Goal: Task Accomplishment & Management: Manage account settings

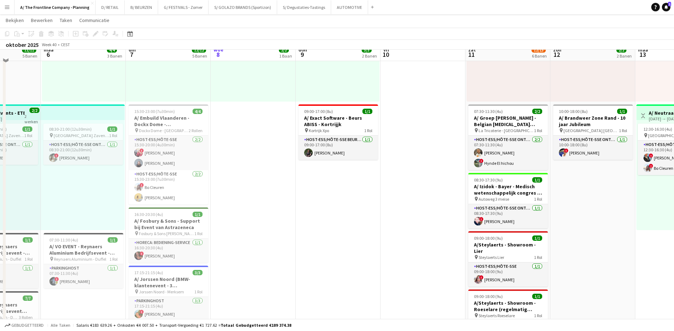
scroll to position [71, 0]
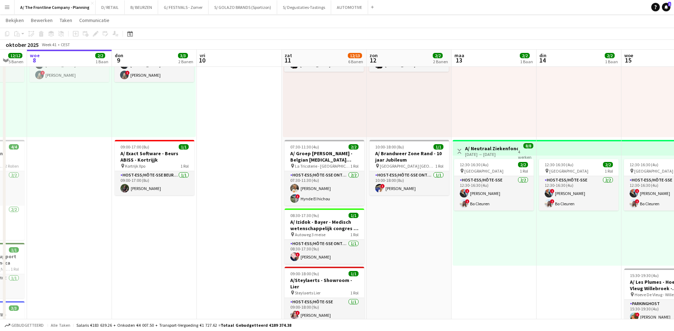
drag, startPoint x: 424, startPoint y: 212, endPoint x: 240, endPoint y: 219, distance: 184.1
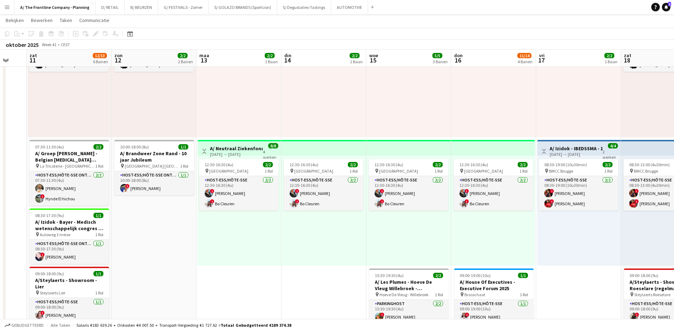
scroll to position [0, 178]
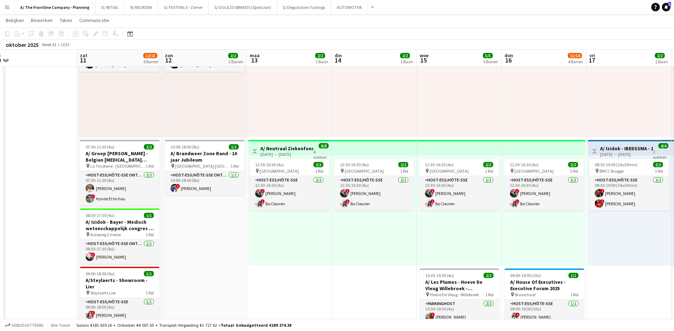
drag, startPoint x: 437, startPoint y: 249, endPoint x: 233, endPoint y: 243, distance: 204.3
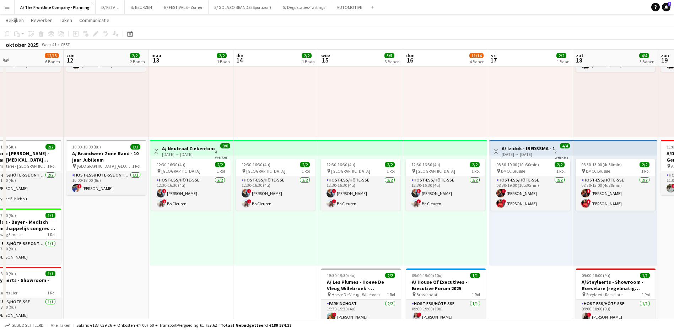
scroll to position [0, 277]
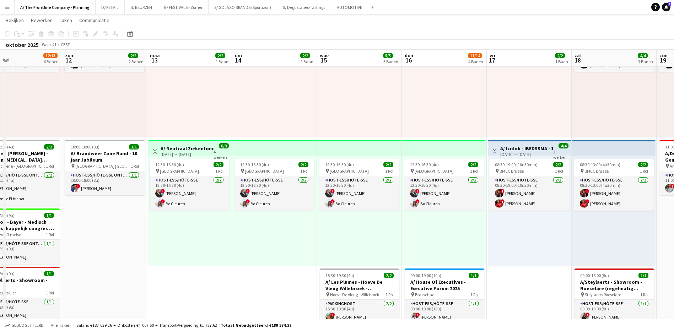
drag, startPoint x: 378, startPoint y: 251, endPoint x: 278, endPoint y: 246, distance: 99.9
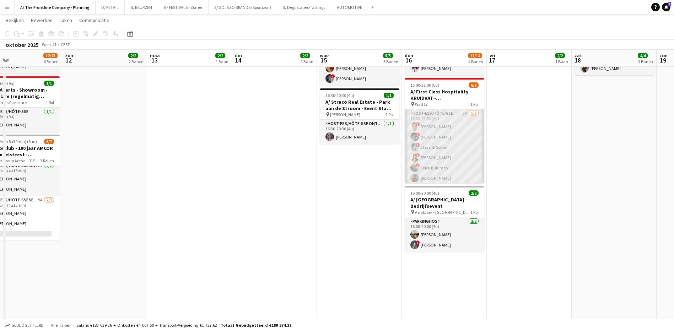
scroll to position [0, 278]
click at [459, 111] on app-card-role "Host-ess/Hôte-sse 3A [DATE] 15:00-21:00 (6u) ! [PERSON_NAME] ! [PERSON_NAME] ! …" at bounding box center [444, 162] width 80 height 107
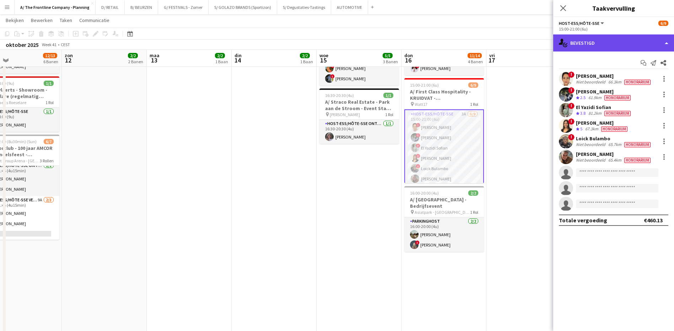
click at [622, 46] on div "single-neutral-actions-check-2 Bevestigd" at bounding box center [613, 42] width 121 height 17
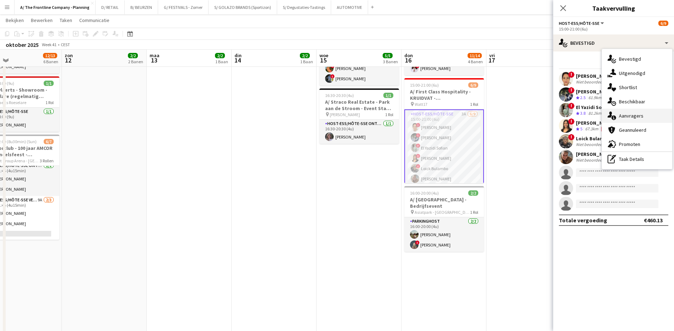
click at [634, 114] on span "Aanvragers" at bounding box center [631, 116] width 25 height 6
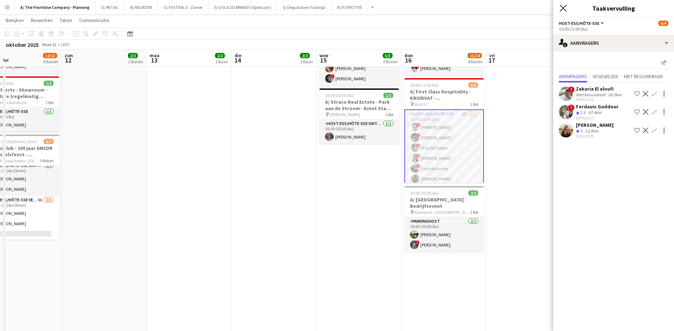
click at [562, 10] on icon "Sluit pop-in" at bounding box center [562, 8] width 7 height 7
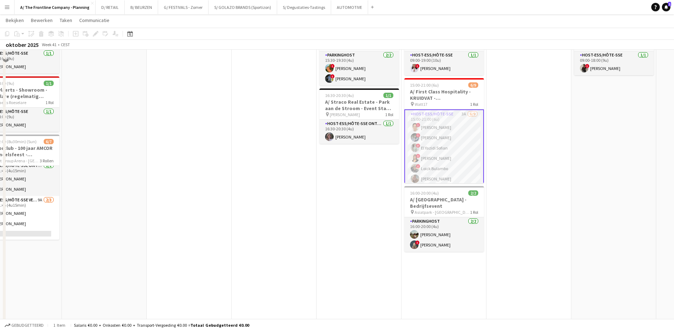
scroll to position [249, 0]
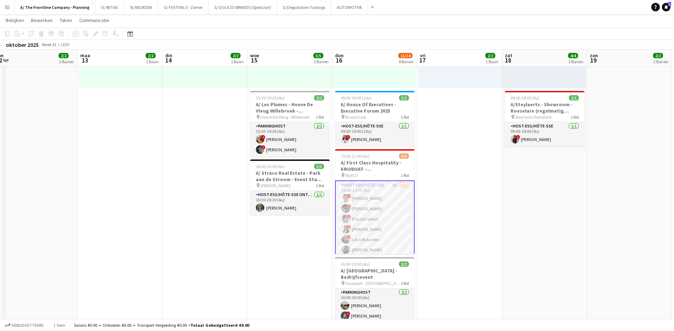
drag, startPoint x: 553, startPoint y: 164, endPoint x: 464, endPoint y: 163, distance: 89.5
click at [464, 163] on app-calendar-viewport "don 9 3/3 2 Banen vri 10 zat 11 12/13 6 Banen zon 12 2/2 2 Banen [DATE] 2/2 1 B…" at bounding box center [337, 199] width 674 height 840
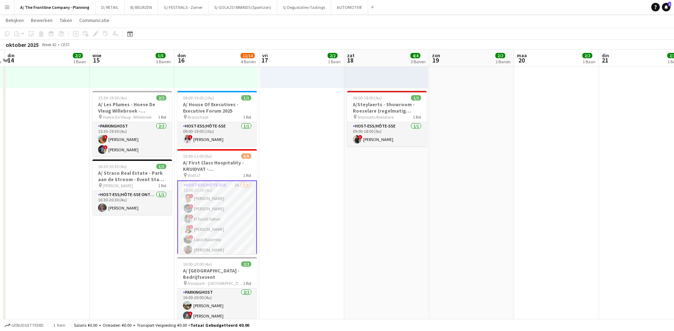
drag, startPoint x: 630, startPoint y: 190, endPoint x: 491, endPoint y: 202, distance: 139.5
click at [491, 202] on app-calendar-viewport "zat 11 12/13 6 Banen zon 12 2/2 2 Banen [DATE] 2/2 1 Baan din 14 2/2 1 Baan woe…" at bounding box center [337, 199] width 674 height 840
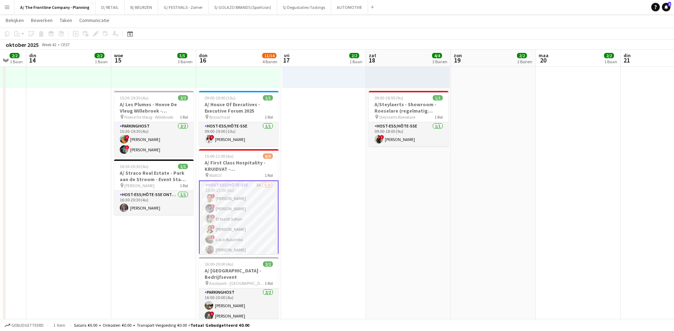
drag, startPoint x: 593, startPoint y: 202, endPoint x: 362, endPoint y: 201, distance: 231.6
click at [362, 201] on app-calendar-viewport "zat 11 12/13 6 Banen zon 12 2/2 2 Banen [DATE] 2/2 1 Baan din 14 2/2 1 Baan woe…" at bounding box center [337, 199] width 674 height 840
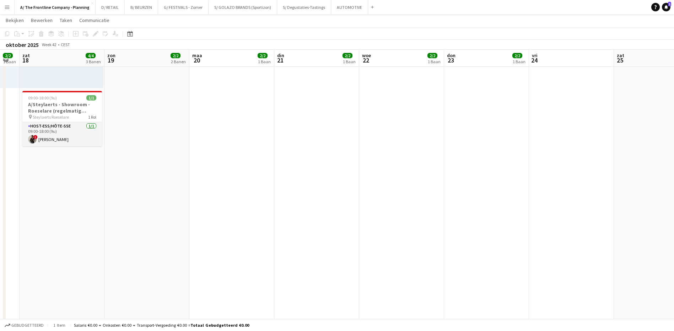
drag, startPoint x: 546, startPoint y: 202, endPoint x: 369, endPoint y: 205, distance: 176.5
click at [369, 205] on app-calendar-viewport "woe 15 5/5 3 Banen don 16 11/14 4 Banen vri 17 2/2 1 Baan zat 18 4/4 3 Banen zo…" at bounding box center [337, 199] width 674 height 840
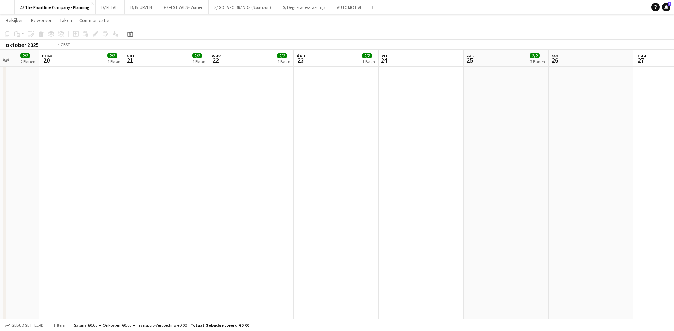
drag, startPoint x: 595, startPoint y: 204, endPoint x: 360, endPoint y: 199, distance: 235.2
click at [360, 199] on app-calendar-viewport "vri 17 2/2 1 Baan zat 18 4/4 3 Banen zon 19 2/2 2 Banen [DATE] 2/2 1 Baan din 2…" at bounding box center [337, 199] width 674 height 840
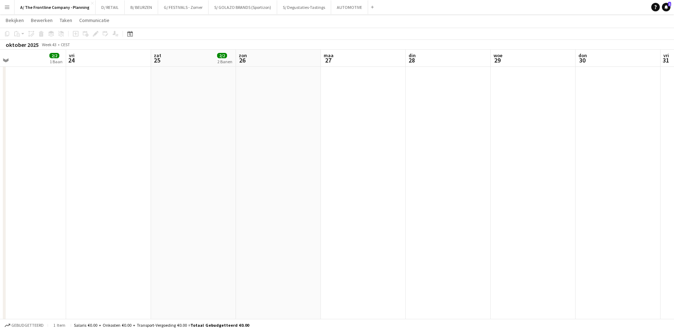
drag, startPoint x: 501, startPoint y: 196, endPoint x: 232, endPoint y: 197, distance: 268.9
click at [232, 197] on app-calendar-viewport "[DATE] 2/2 1 Baan din 21 2/2 1 Baan woe 22 2/2 1 Baan don 23 2/2 1 Baan vri 24 …" at bounding box center [337, 199] width 674 height 840
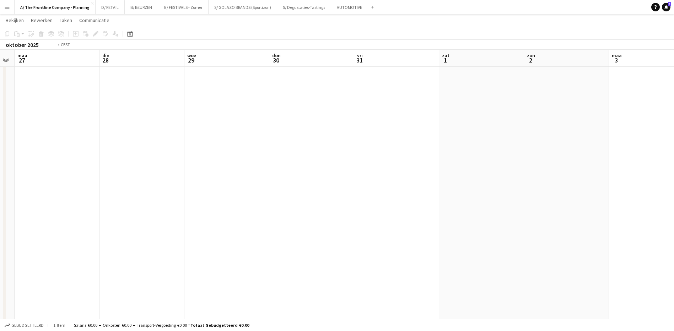
drag, startPoint x: 478, startPoint y: 197, endPoint x: 278, endPoint y: 201, distance: 200.0
click at [276, 203] on app-calendar-viewport "vri 24 zat 25 2/2 2 Banen [DATE] din 28 woe 29 don 30 vri 31 zat 1 [DATE] 3 din…" at bounding box center [337, 199] width 674 height 840
drag, startPoint x: 416, startPoint y: 244, endPoint x: 151, endPoint y: 244, distance: 264.6
click at [151, 244] on app-calendar-viewport "din 28 woe 29 don 30 vri 31 zat 1 [DATE] 3 din 4 woe 5 don 6 vri 7 zat 8 1/1 1 …" at bounding box center [337, 199] width 674 height 840
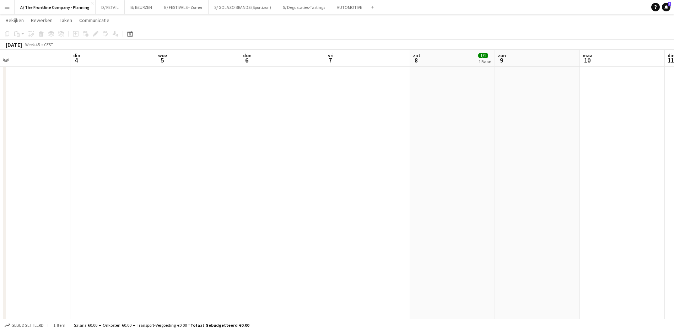
drag, startPoint x: 288, startPoint y: 214, endPoint x: 47, endPoint y: 224, distance: 241.7
click at [47, 224] on app-calendar-viewport "vri 31 zat 1 [DATE] 3 din 4 woe 5 don 6 vri 7 zat 8 1/1 1 Baan [DATE] din 11 wo…" at bounding box center [337, 235] width 674 height 840
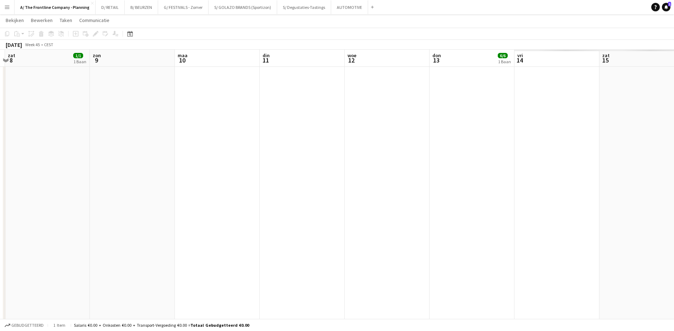
drag, startPoint x: 394, startPoint y: 221, endPoint x: 29, endPoint y: 228, distance: 364.8
click at [30, 228] on app-calendar-viewport "din 4 woe 5 don 6 vri 7 zat 8 1/1 1 Baan [DATE] din 11 woe 12 don 13 6/6 1 Baan…" at bounding box center [337, 235] width 674 height 840
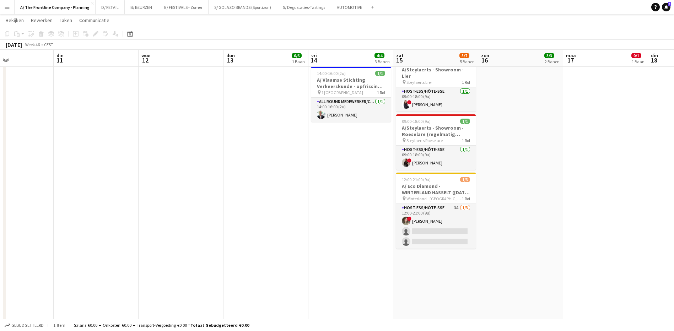
scroll to position [0, 273]
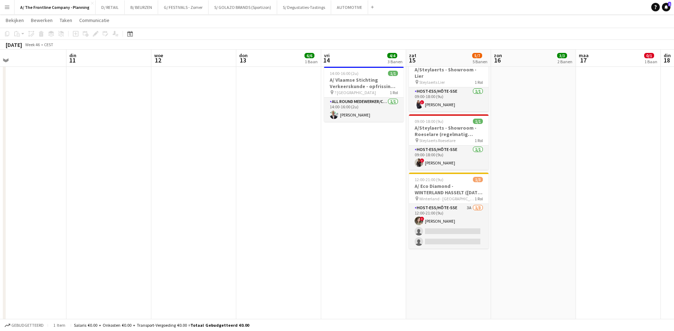
drag, startPoint x: 414, startPoint y: 164, endPoint x: 180, endPoint y: 181, distance: 234.3
click at [180, 181] on app-calendar-viewport "vri 7 zat 8 1/1 1 Baan [DATE] din 11 woe 12 don 13 6/6 1 Baan vri 14 4/4 3 Bane…" at bounding box center [337, 235] width 674 height 840
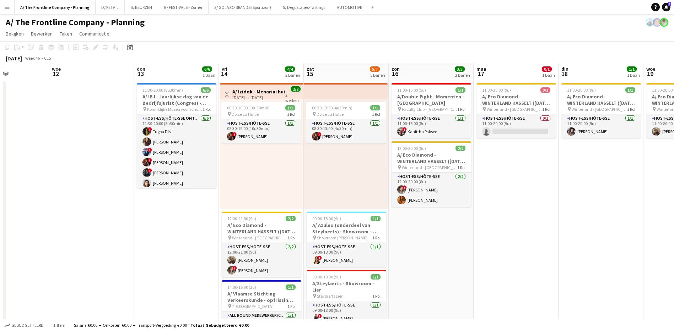
scroll to position [0, 188]
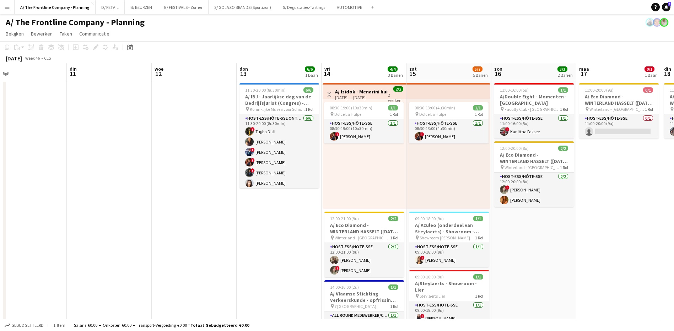
drag, startPoint x: 544, startPoint y: 241, endPoint x: 381, endPoint y: 243, distance: 162.3
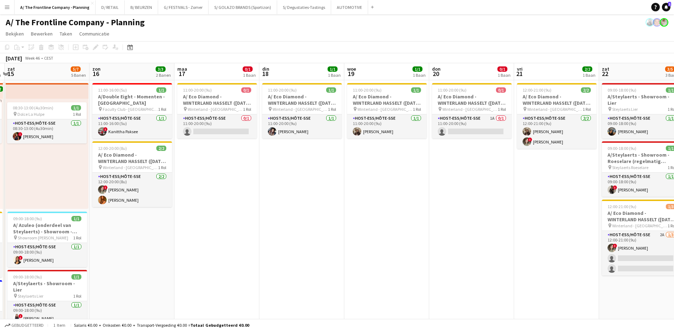
scroll to position [0, 256]
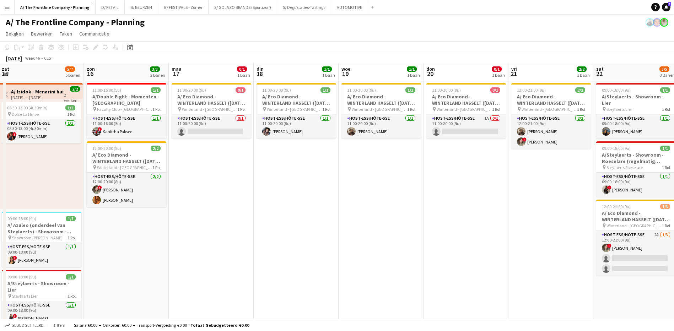
drag, startPoint x: 509, startPoint y: 238, endPoint x: 271, endPoint y: 235, distance: 237.6
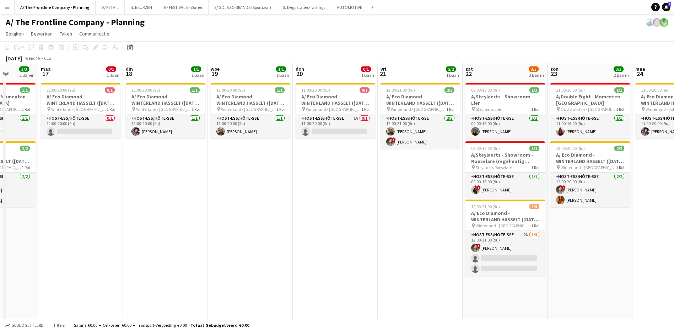
scroll to position [0, 218]
drag, startPoint x: 438, startPoint y: 228, endPoint x: 319, endPoint y: 232, distance: 118.7
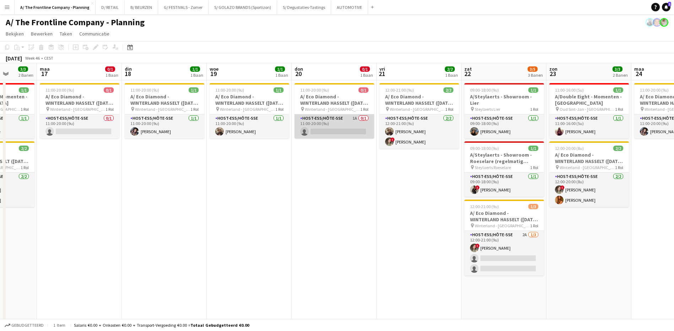
click at [354, 118] on app-card-role "Host-ess/Hôte-sse 1A 0/1 11:00-20:00 (9u) single-neutral-actions" at bounding box center [334, 126] width 80 height 24
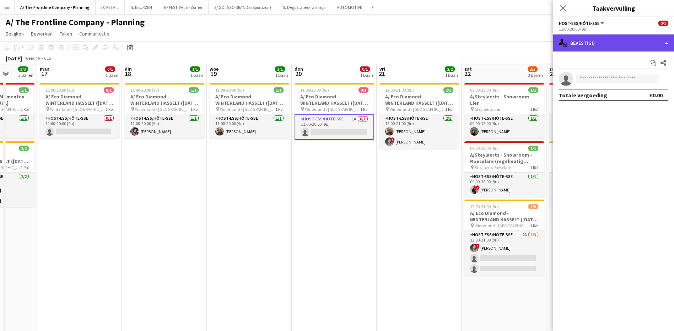
click at [608, 40] on div "single-neutral-actions-check-2 Bevestigd" at bounding box center [613, 42] width 121 height 17
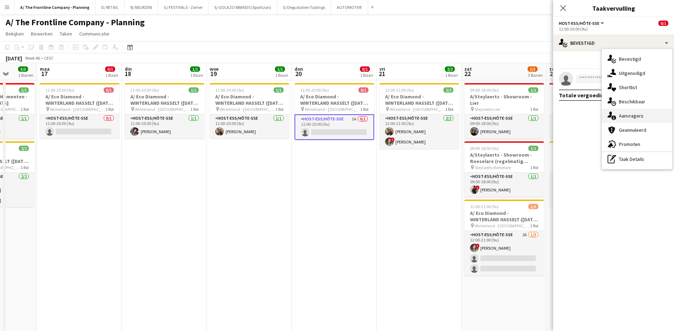
click at [624, 113] on span "Aanvragers" at bounding box center [631, 116] width 25 height 6
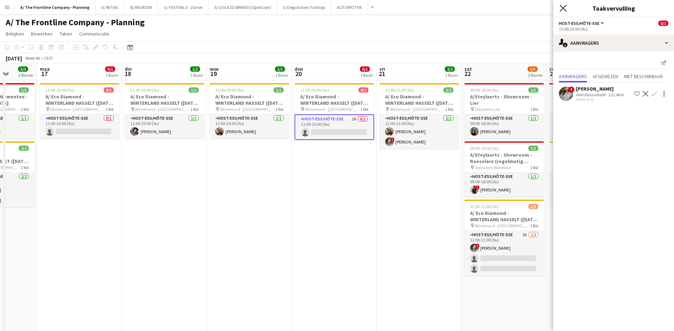
click at [560, 6] on icon at bounding box center [562, 8] width 7 height 7
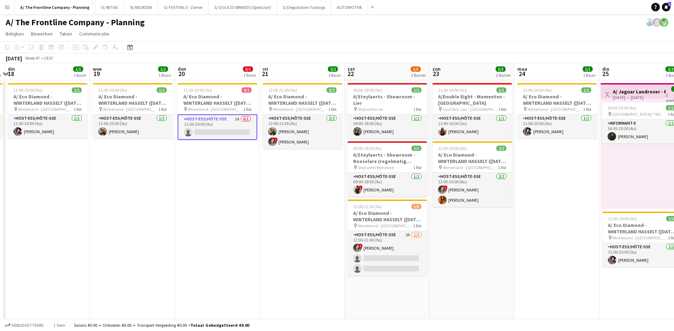
drag, startPoint x: 597, startPoint y: 242, endPoint x: 416, endPoint y: 241, distance: 181.8
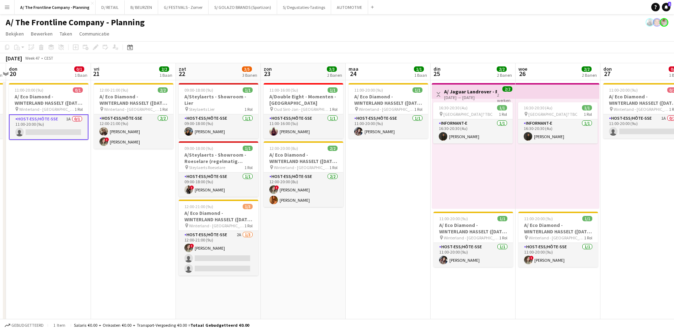
scroll to position [0, 276]
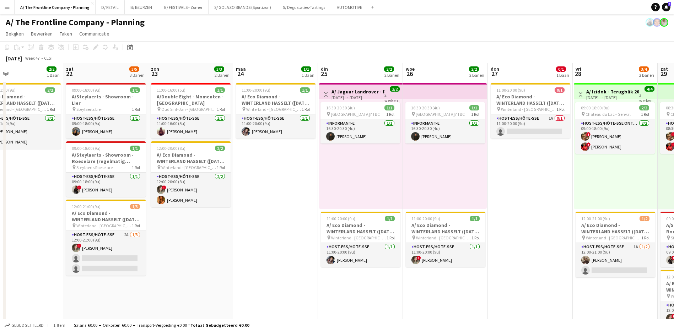
drag, startPoint x: 484, startPoint y: 219, endPoint x: 267, endPoint y: 219, distance: 216.3
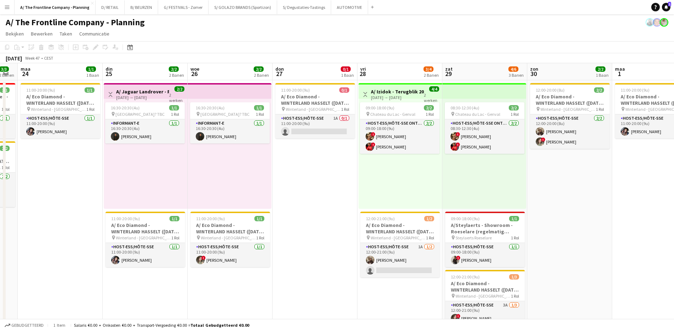
scroll to position [0, 240]
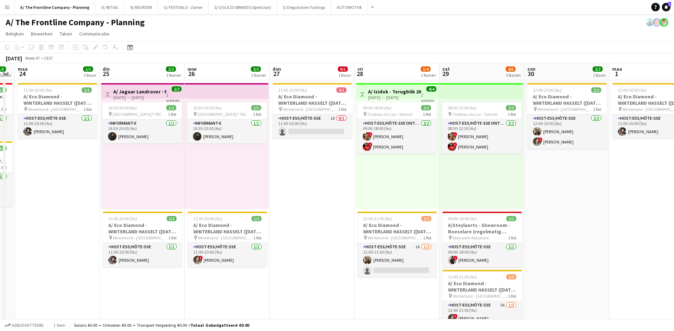
drag, startPoint x: 519, startPoint y: 185, endPoint x: 300, endPoint y: 184, distance: 218.1
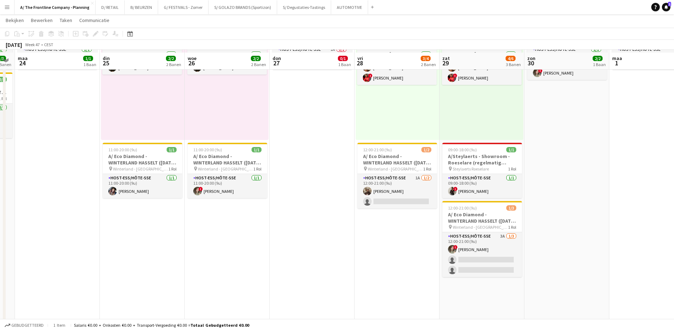
scroll to position [71, 0]
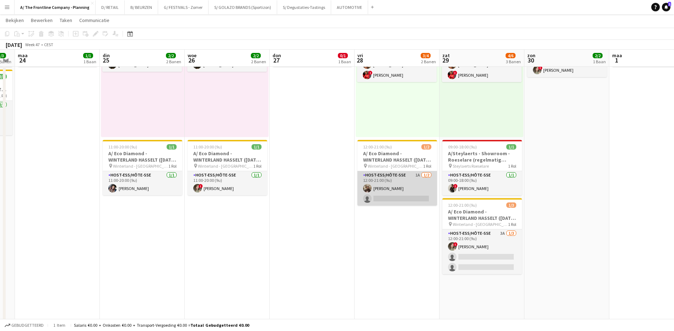
click at [418, 174] on app-card-role "Host-ess/Hôte-sse 1A [DATE] 12:00-21:00 (9u) [PERSON_NAME] single-neutral-actio…" at bounding box center [397, 188] width 80 height 34
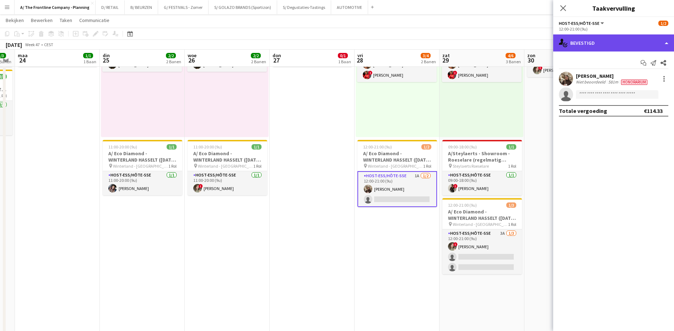
click at [613, 45] on div "single-neutral-actions-check-2 Bevestigd" at bounding box center [613, 42] width 121 height 17
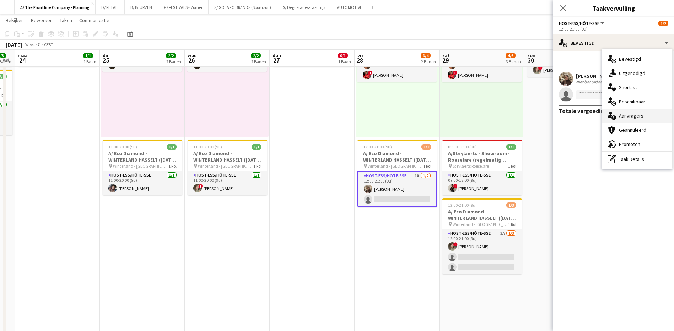
click at [630, 116] on span "Aanvragers" at bounding box center [631, 116] width 25 height 6
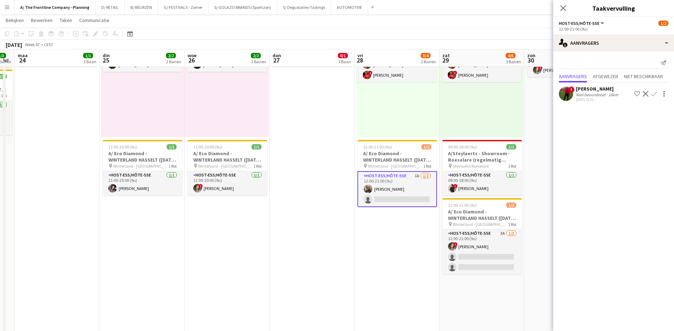
click at [584, 87] on div "[PERSON_NAME]" at bounding box center [598, 89] width 44 height 6
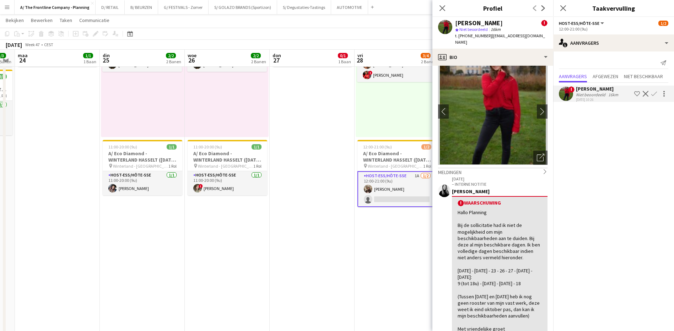
scroll to position [0, 0]
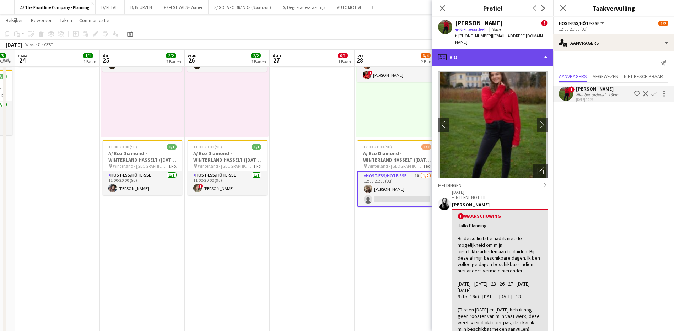
click at [483, 49] on div "profile Bio" at bounding box center [492, 57] width 121 height 17
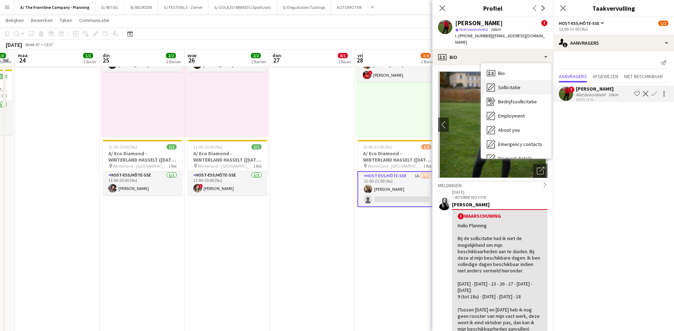
click at [510, 84] on span "Sollicitatie" at bounding box center [509, 87] width 22 height 6
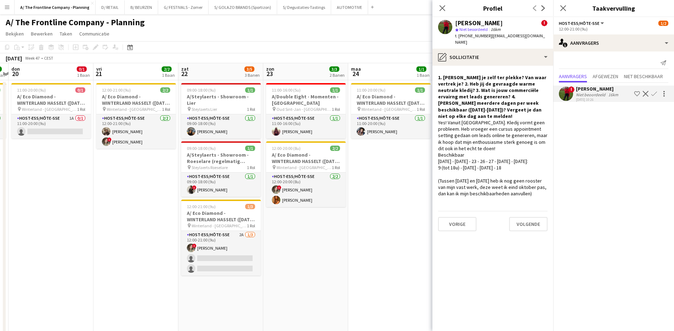
scroll to position [0, 147]
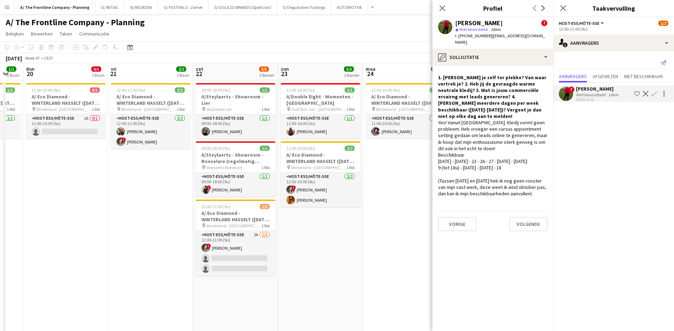
drag, startPoint x: 66, startPoint y: 174, endPoint x: 414, endPoint y: 198, distance: 348.5
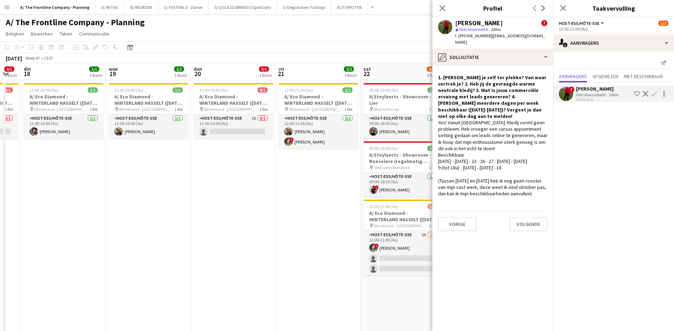
scroll to position [0, 148]
drag, startPoint x: 149, startPoint y: 201, endPoint x: 317, endPoint y: 213, distance: 168.4
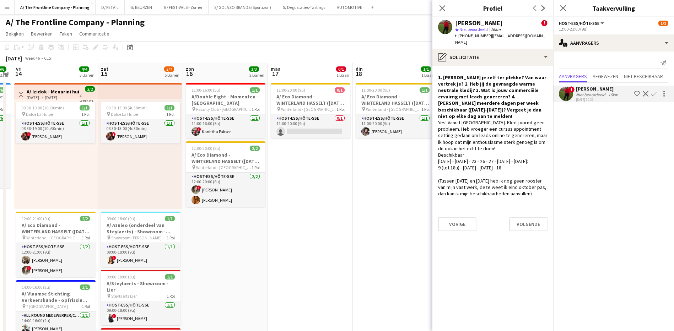
scroll to position [0, 156]
drag, startPoint x: 70, startPoint y: 186, endPoint x: 401, endPoint y: 206, distance: 332.3
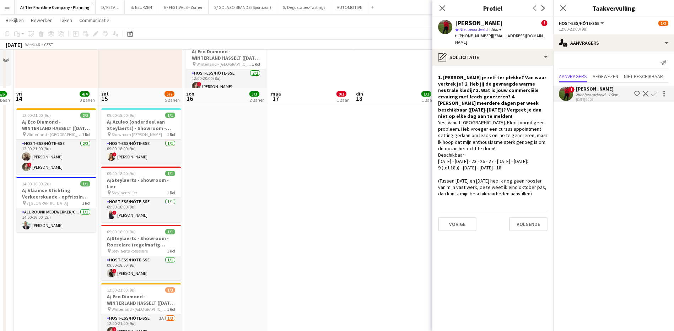
scroll to position [142, 0]
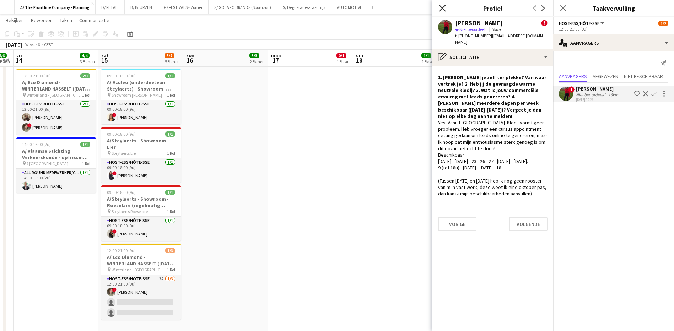
click at [442, 9] on icon at bounding box center [442, 8] width 7 height 7
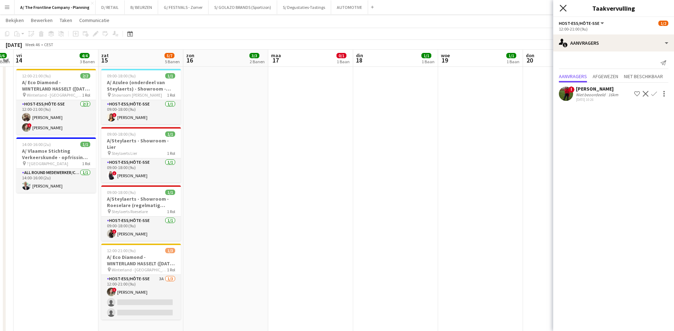
click at [562, 7] on icon at bounding box center [562, 8] width 7 height 7
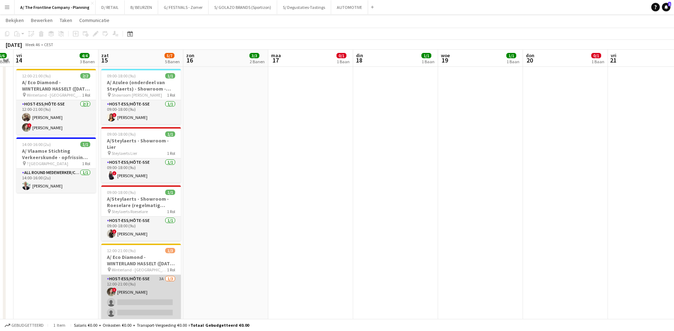
click at [161, 275] on app-card-role "Host-ess/Hôte-sse 3A [DATE] 12:00-21:00 (9u) ! Feyza Göksu single-neutral-actio…" at bounding box center [141, 297] width 80 height 45
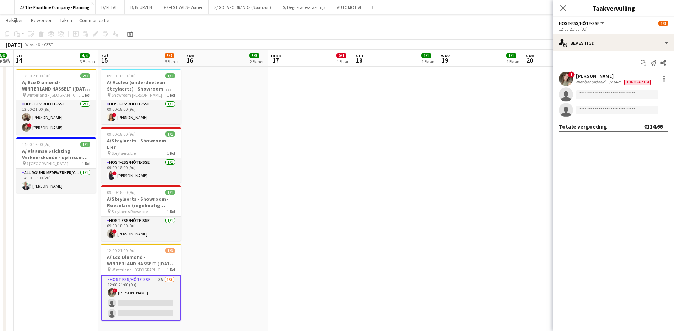
drag, startPoint x: 612, startPoint y: 44, endPoint x: 517, endPoint y: 92, distance: 106.6
click at [517, 92] on app-date-cell "11:00-20:00 (9u) 1/1 A/ Eco Diamond - WINTERLAND HASSELT ([DATE] tem [DATE]) pi…" at bounding box center [480, 298] width 85 height 723
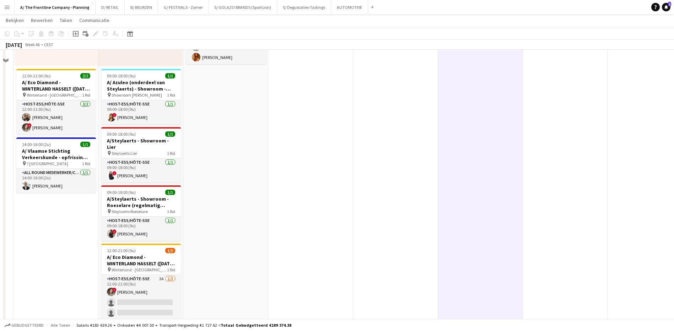
scroll to position [0, 0]
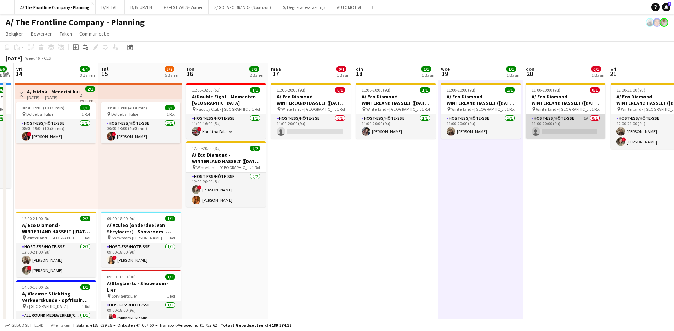
click at [586, 116] on app-card-role "Host-ess/Hôte-sse 1A 0/1 11:00-20:00 (9u) single-neutral-actions" at bounding box center [566, 126] width 80 height 24
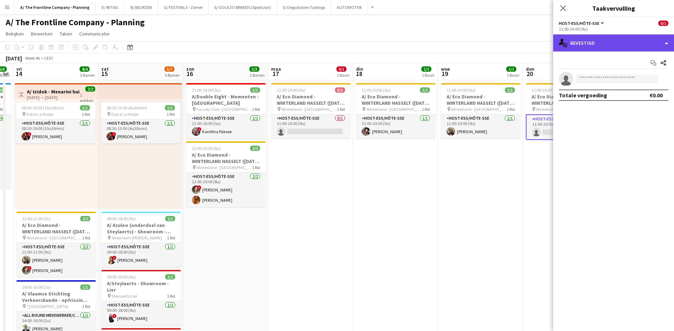
click at [594, 42] on div "single-neutral-actions-check-2 Bevestigd" at bounding box center [613, 42] width 121 height 17
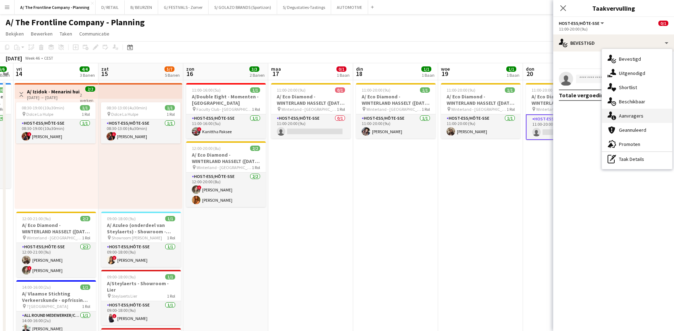
click at [628, 114] on span "Aanvragers" at bounding box center [631, 116] width 25 height 6
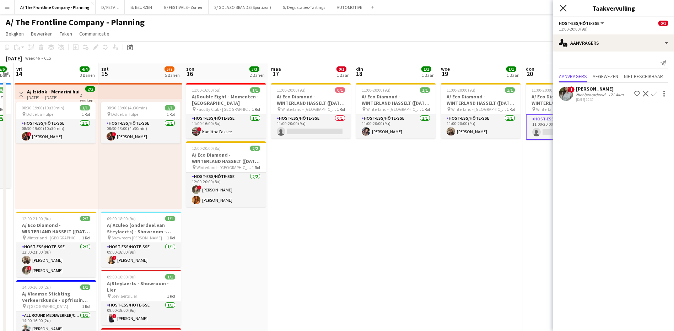
click at [564, 5] on icon "Sluit pop-in" at bounding box center [562, 8] width 7 height 7
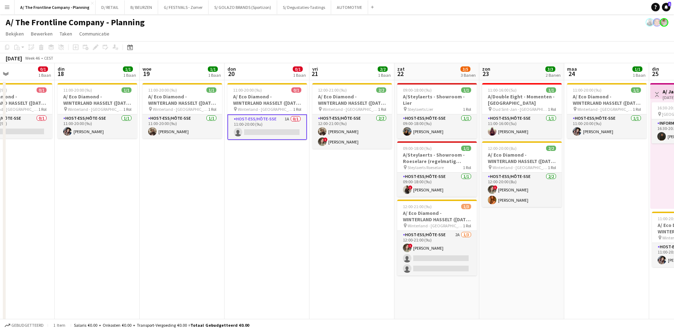
drag, startPoint x: 399, startPoint y: 202, endPoint x: 159, endPoint y: 170, distance: 241.9
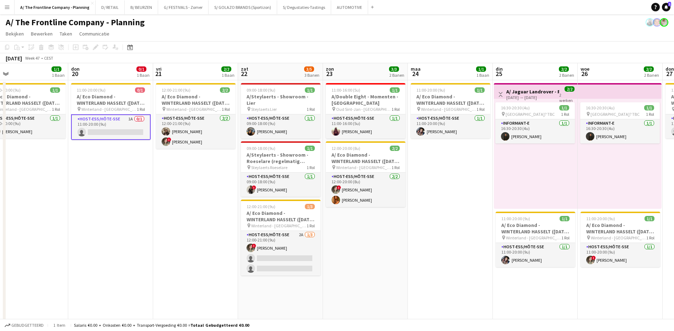
scroll to position [0, 287]
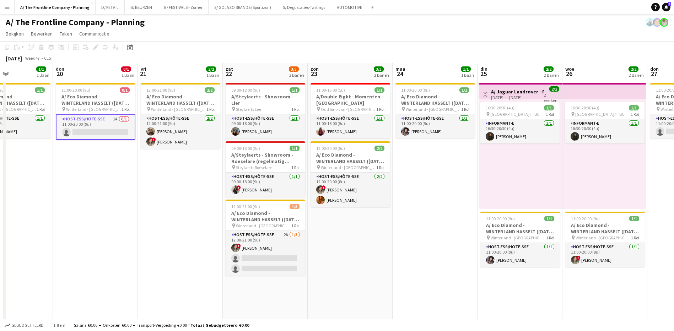
drag, startPoint x: 395, startPoint y: 191, endPoint x: 165, endPoint y: 190, distance: 230.1
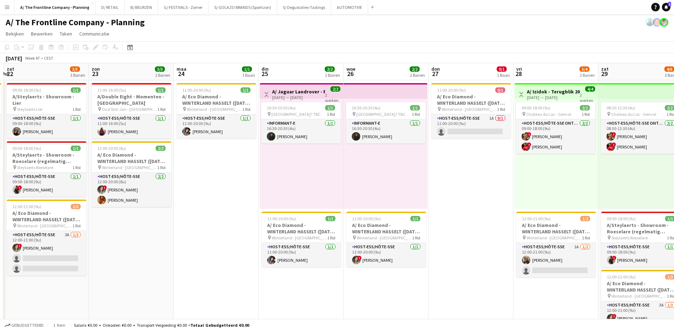
scroll to position [0, 259]
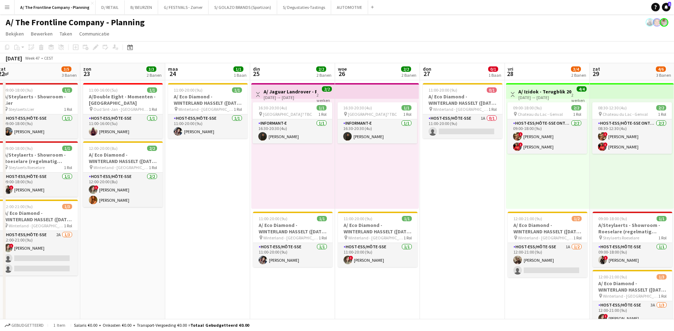
drag, startPoint x: 440, startPoint y: 230, endPoint x: 213, endPoint y: 212, distance: 228.0
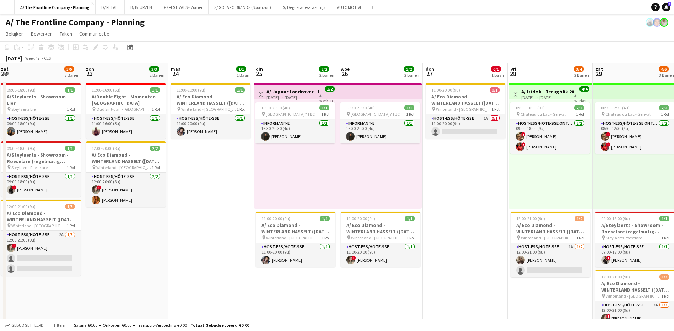
scroll to position [0, 248]
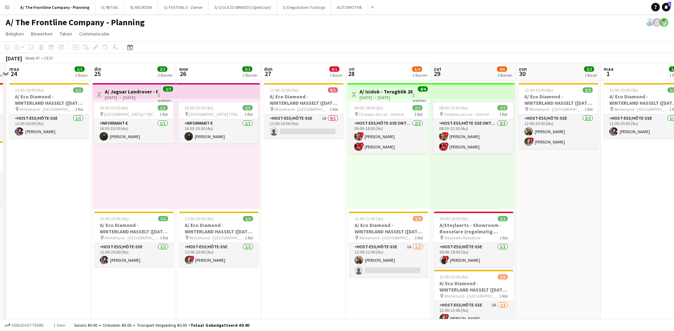
drag, startPoint x: 472, startPoint y: 190, endPoint x: 313, endPoint y: 184, distance: 158.9
click at [323, 119] on app-card-role "Host-ess/Hôte-sse 1A 0/1 11:00-20:00 (9u) single-neutral-actions" at bounding box center [304, 126] width 80 height 24
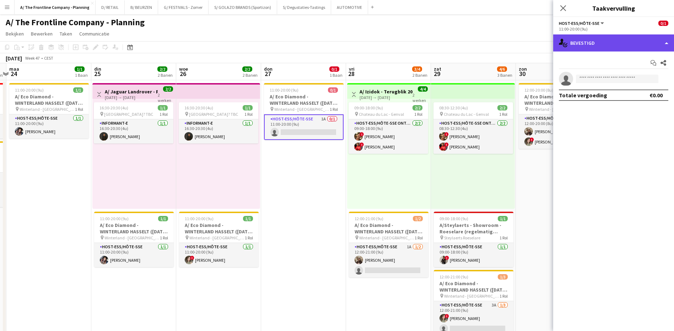
click at [600, 47] on div "single-neutral-actions-check-2 Bevestigd" at bounding box center [613, 42] width 121 height 17
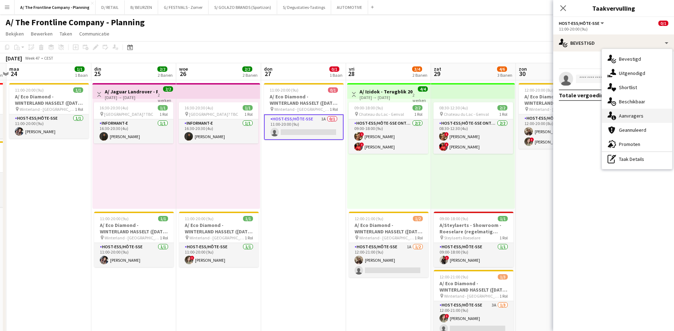
click at [633, 114] on span "Aanvragers" at bounding box center [631, 116] width 25 height 6
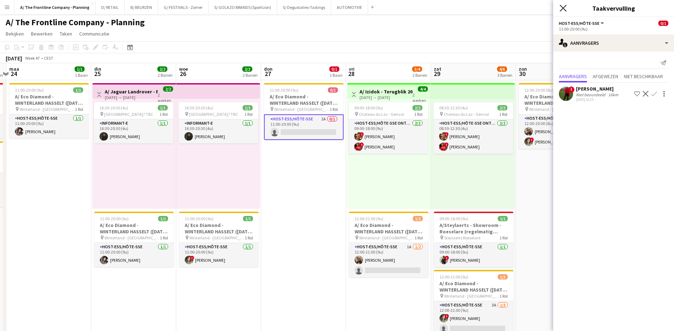
click at [563, 7] on icon "Sluit pop-in" at bounding box center [562, 8] width 7 height 7
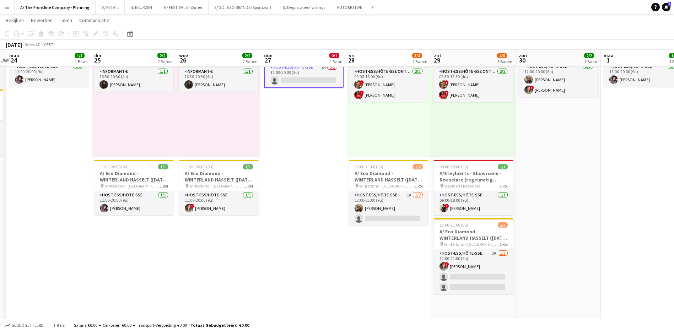
scroll to position [36, 0]
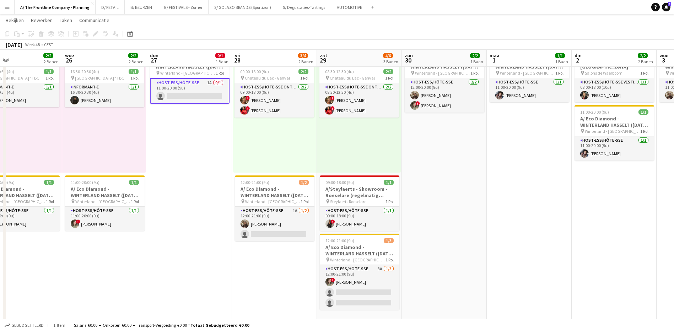
drag, startPoint x: 565, startPoint y: 191, endPoint x: 451, endPoint y: 180, distance: 114.5
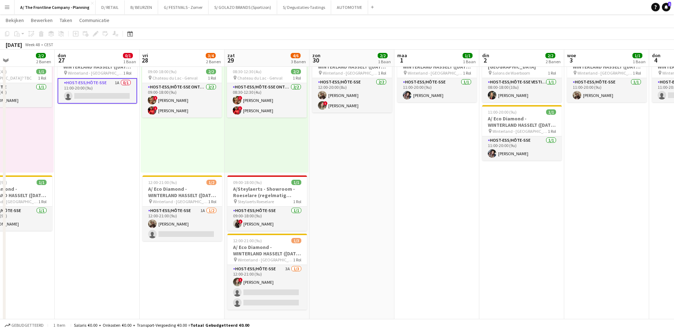
drag, startPoint x: 505, startPoint y: 172, endPoint x: 411, endPoint y: 176, distance: 94.2
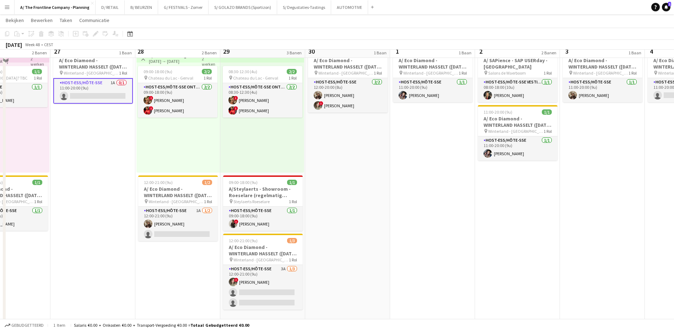
scroll to position [0, 0]
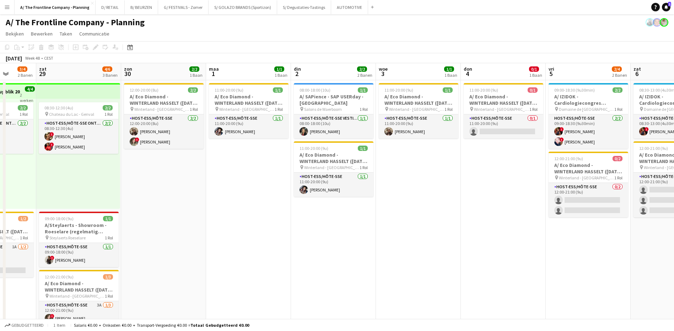
drag, startPoint x: 591, startPoint y: 188, endPoint x: 311, endPoint y: 163, distance: 280.2
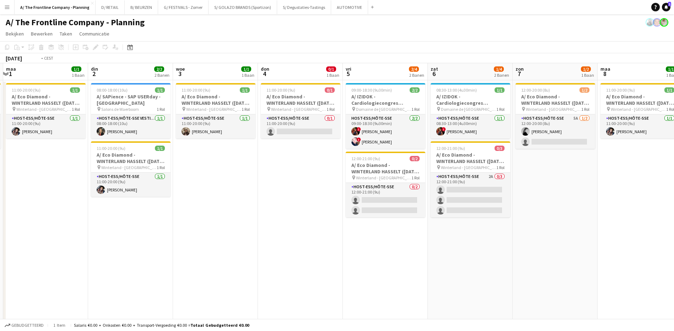
scroll to position [0, 280]
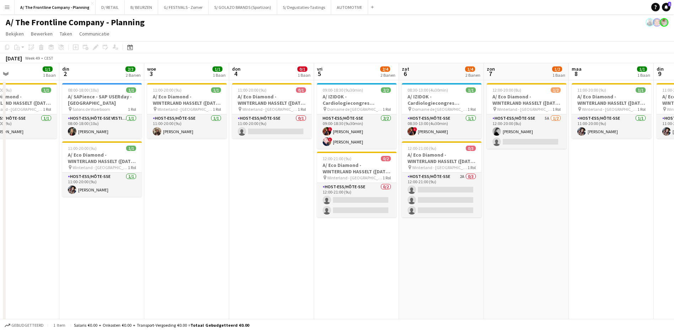
drag, startPoint x: 373, startPoint y: 169, endPoint x: 237, endPoint y: 165, distance: 135.4
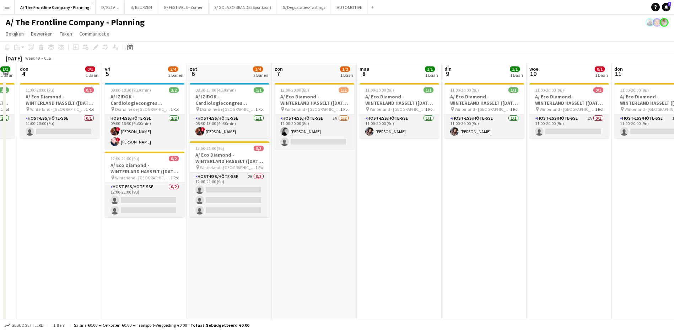
drag, startPoint x: 549, startPoint y: 181, endPoint x: 337, endPoint y: 169, distance: 212.4
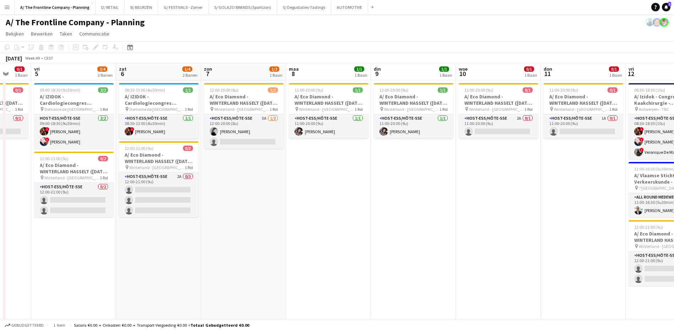
drag, startPoint x: 395, startPoint y: 164, endPoint x: 396, endPoint y: 161, distance: 4.0
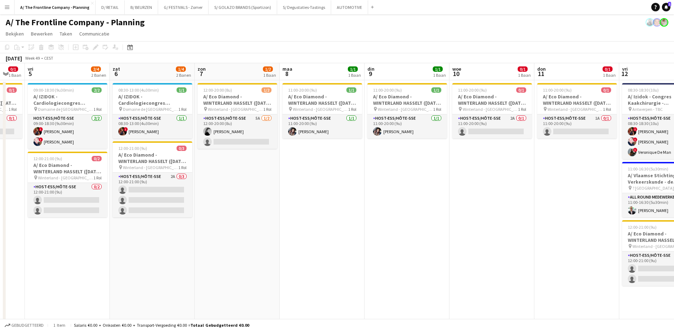
scroll to position [0, 205]
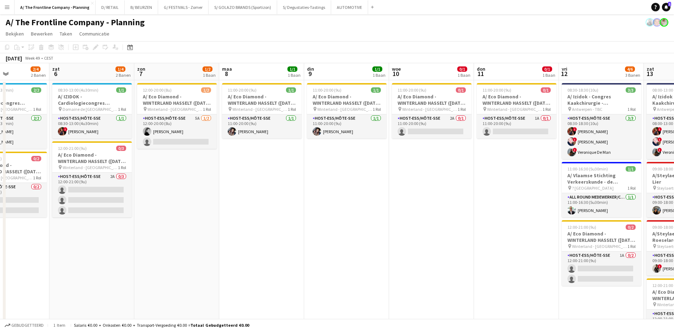
drag, startPoint x: 475, startPoint y: 158, endPoint x: 407, endPoint y: 156, distance: 68.3
click at [451, 119] on app-card-role "Host-ess/Hôte-sse 2A 0/1 11:00-20:00 (9u) single-neutral-actions" at bounding box center [432, 126] width 80 height 24
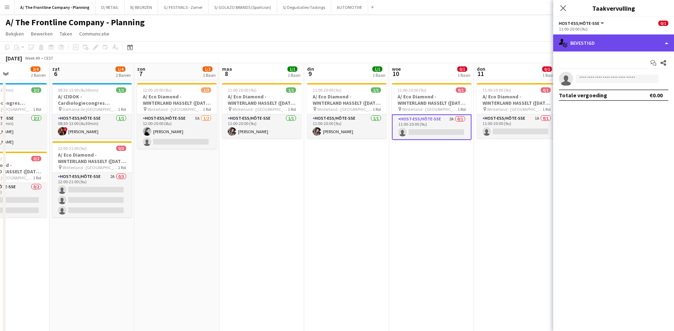
click at [598, 44] on div "single-neutral-actions-check-2 Bevestigd" at bounding box center [613, 42] width 121 height 17
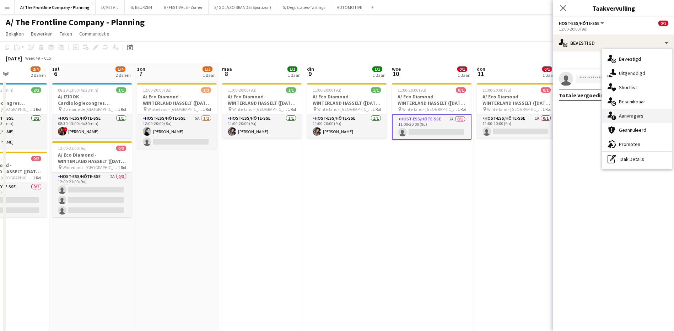
click at [626, 120] on div "single-neutral-actions-information Aanvragers" at bounding box center [637, 116] width 70 height 14
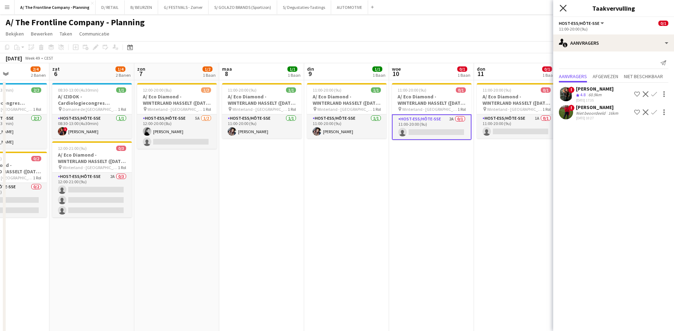
click at [562, 9] on icon at bounding box center [562, 8] width 7 height 7
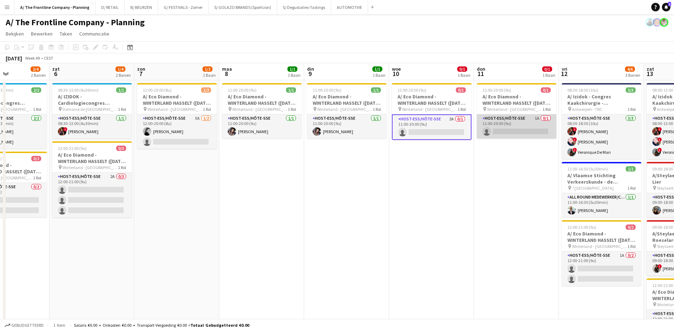
click at [537, 116] on app-card-role "Host-ess/Hôte-sse 1A 0/1 11:00-20:00 (9u) single-neutral-actions" at bounding box center [517, 126] width 80 height 24
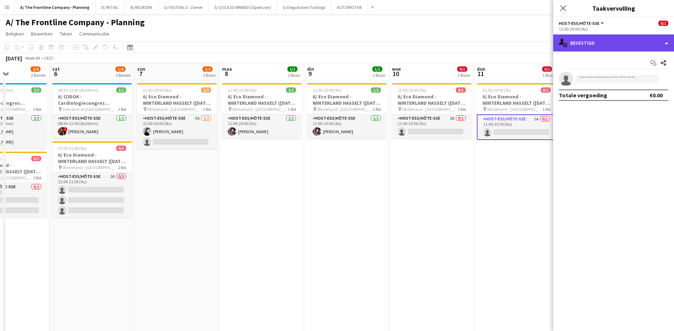
click at [622, 40] on div "single-neutral-actions-check-2 Bevestigd" at bounding box center [613, 42] width 121 height 17
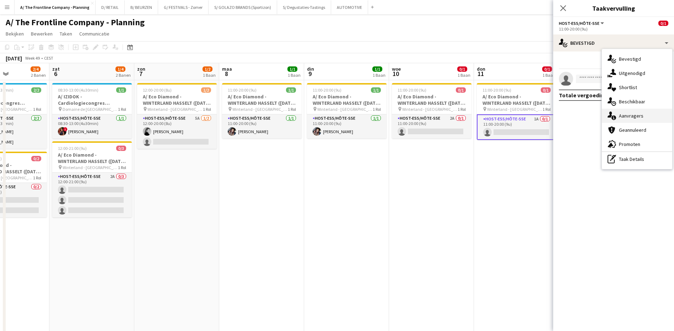
click at [631, 112] on div "single-neutral-actions-information Aanvragers" at bounding box center [637, 116] width 70 height 14
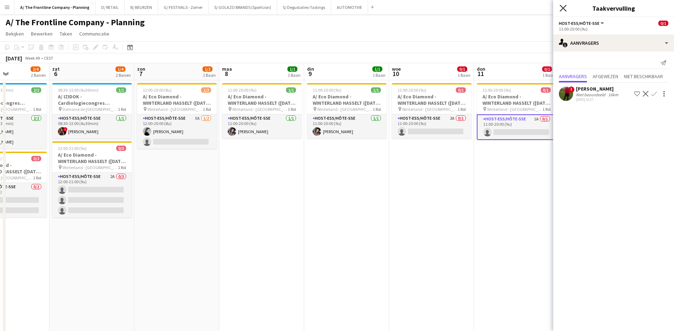
click at [565, 5] on icon "Sluit pop-in" at bounding box center [562, 8] width 7 height 7
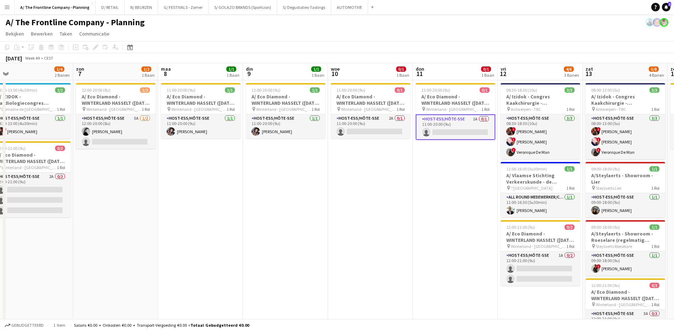
scroll to position [0, 215]
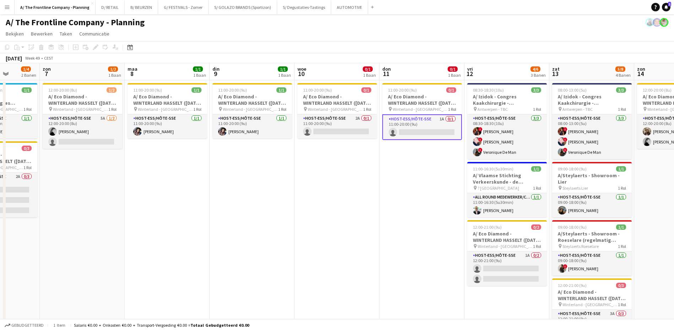
drag, startPoint x: 532, startPoint y: 161, endPoint x: 438, endPoint y: 167, distance: 94.7
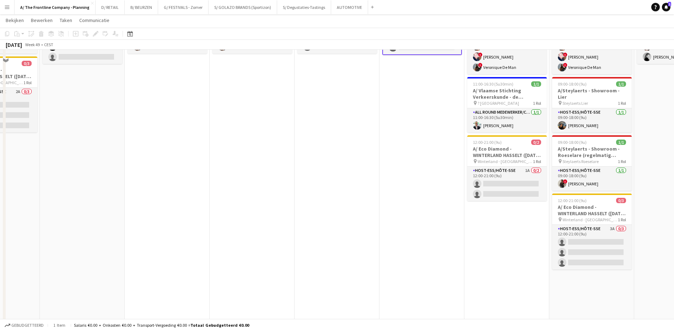
scroll to position [107, 0]
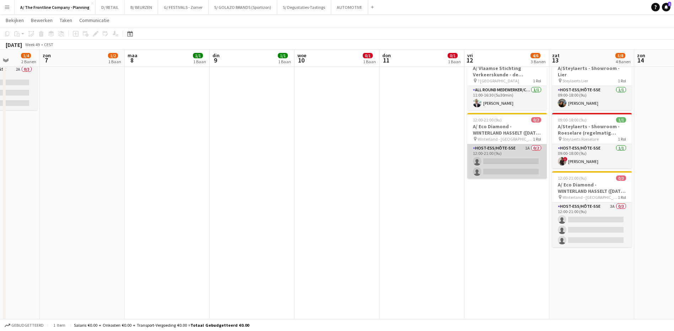
click at [526, 147] on app-card-role "Host-ess/Hôte-sse 1A 0/2 12:00-21:00 (9u) single-neutral-actions single-neutral…" at bounding box center [507, 161] width 80 height 34
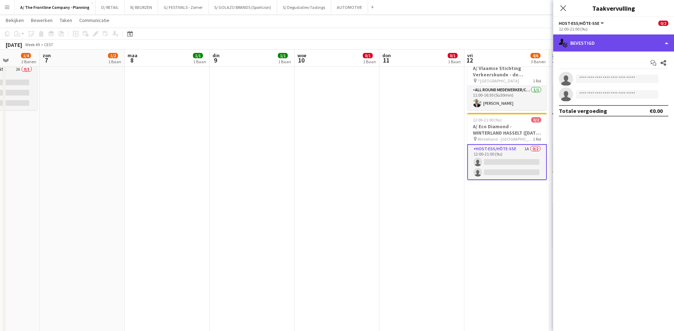
click at [603, 46] on div "single-neutral-actions-check-2 Bevestigd" at bounding box center [613, 42] width 121 height 17
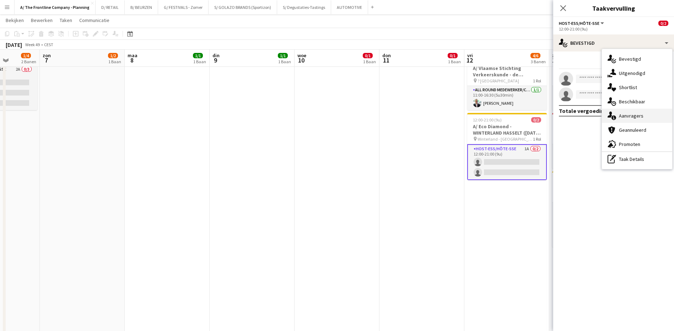
click at [636, 120] on div "single-neutral-actions-information Aanvragers" at bounding box center [637, 116] width 70 height 14
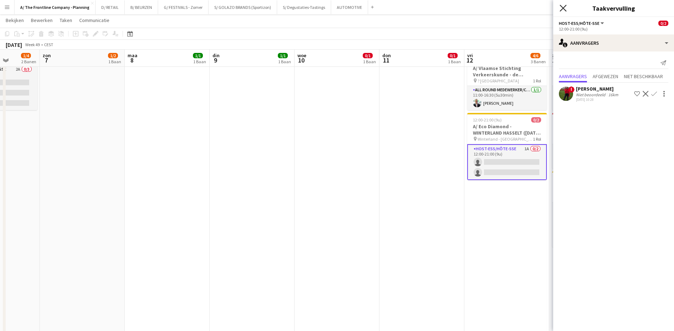
click at [560, 6] on icon "Sluit pop-in" at bounding box center [562, 8] width 7 height 7
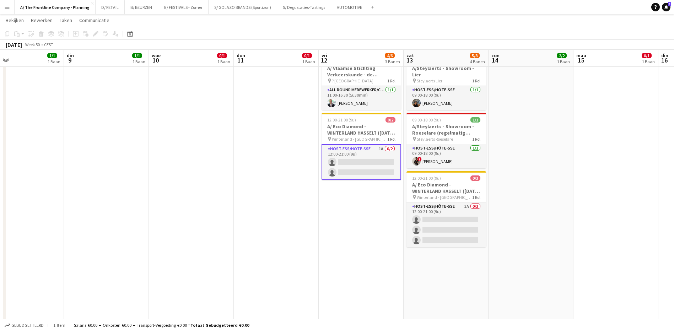
drag, startPoint x: 525, startPoint y: 196, endPoint x: 380, endPoint y: 191, distance: 145.7
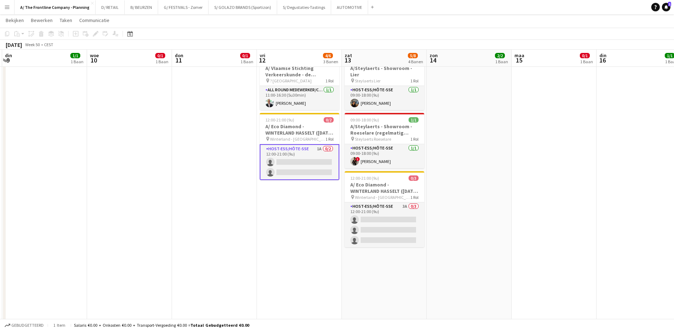
drag, startPoint x: 564, startPoint y: 163, endPoint x: 424, endPoint y: 162, distance: 140.7
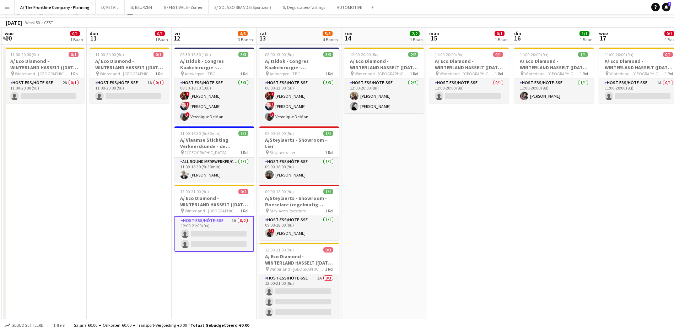
scroll to position [0, 0]
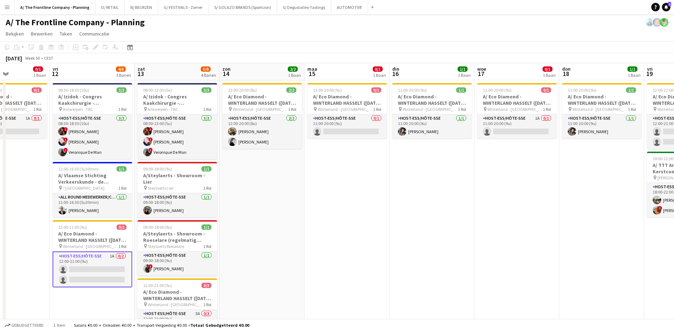
drag, startPoint x: 504, startPoint y: 174, endPoint x: 455, endPoint y: 161, distance: 51.0
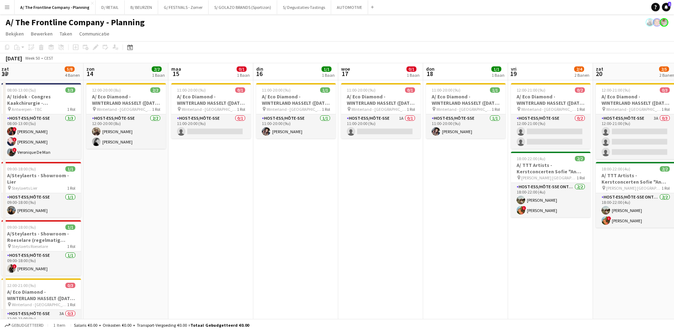
scroll to position [0, 258]
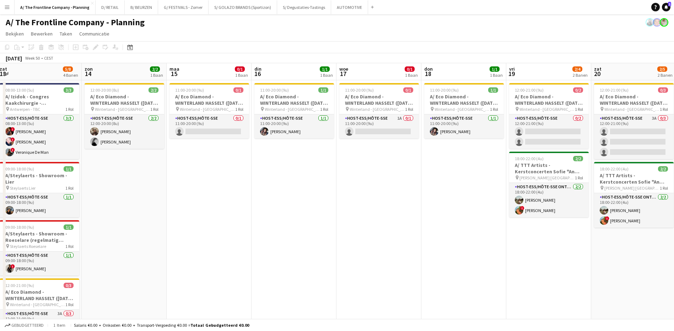
drag, startPoint x: 486, startPoint y: 160, endPoint x: 348, endPoint y: 158, distance: 138.5
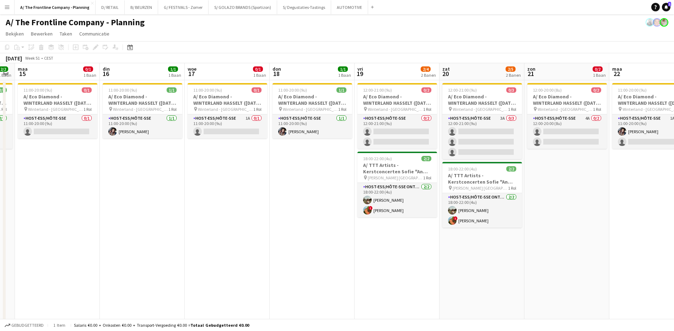
scroll to position [0, 205]
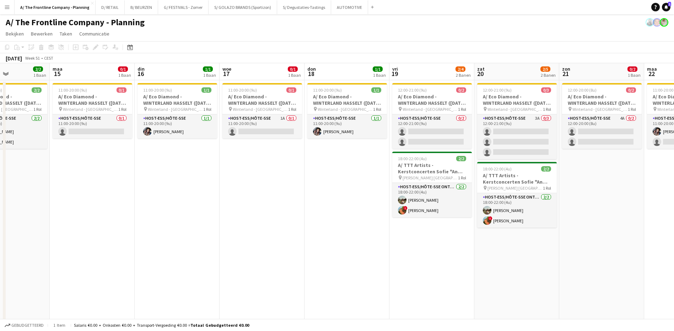
drag, startPoint x: 463, startPoint y: 173, endPoint x: 262, endPoint y: 162, distance: 202.0
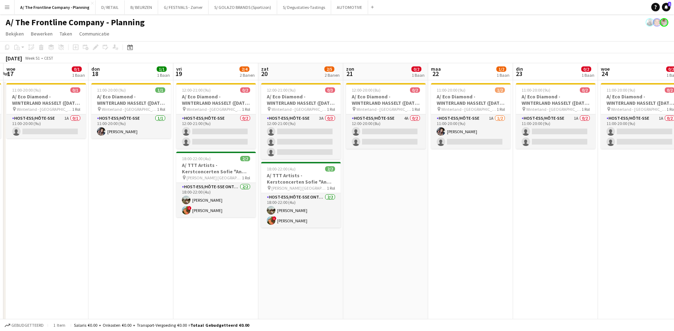
drag, startPoint x: 530, startPoint y: 163, endPoint x: 434, endPoint y: 161, distance: 95.9
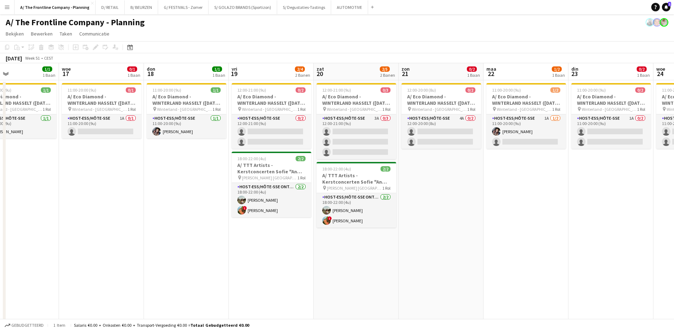
drag, startPoint x: 500, startPoint y: 167, endPoint x: 333, endPoint y: 161, distance: 167.7
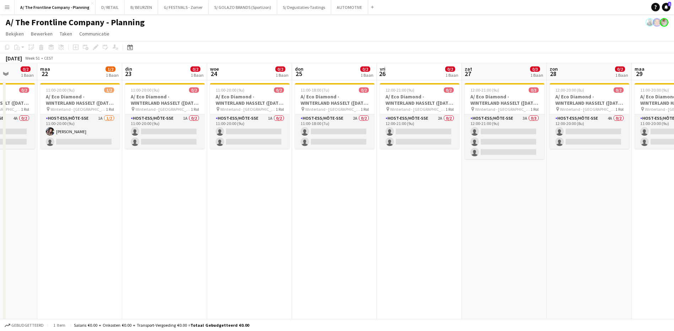
drag, startPoint x: 541, startPoint y: 184, endPoint x: 322, endPoint y: 182, distance: 219.1
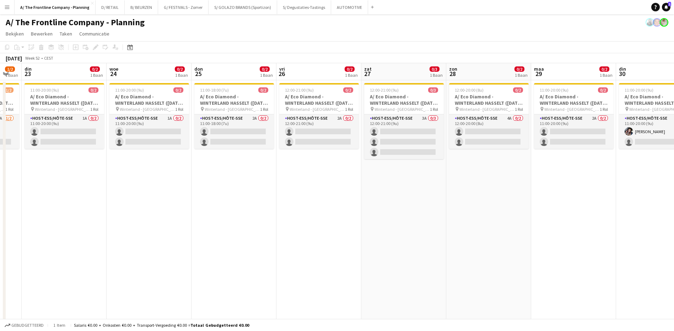
drag, startPoint x: 455, startPoint y: 183, endPoint x: 380, endPoint y: 179, distance: 74.7
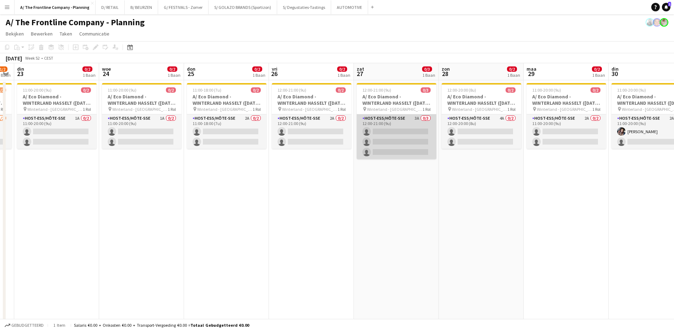
click at [416, 119] on app-card-role "Host-ess/Hôte-sse 3A 0/3 12:00-21:00 (9u) single-neutral-actions single-neutral…" at bounding box center [397, 136] width 80 height 45
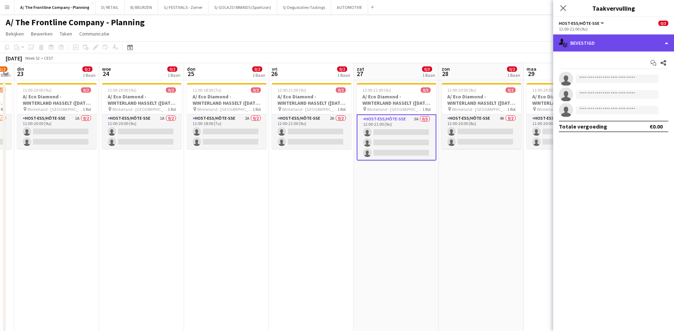
click at [603, 46] on div "single-neutral-actions-check-2 Bevestigd" at bounding box center [613, 42] width 121 height 17
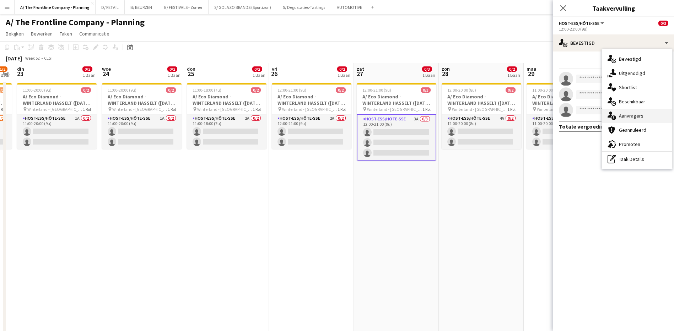
click at [633, 116] on span "Aanvragers" at bounding box center [631, 116] width 25 height 6
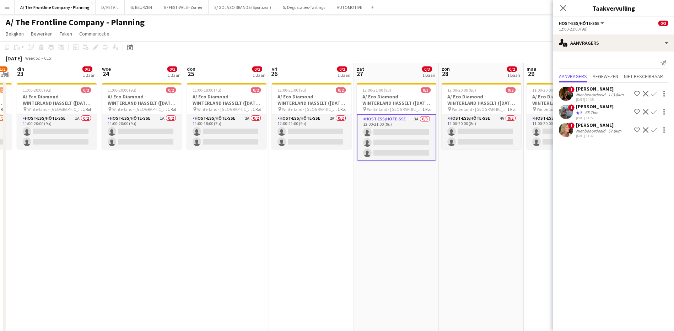
click at [563, 4] on div "Sluit pop-in" at bounding box center [563, 8] width 20 height 16
click at [565, 10] on icon at bounding box center [562, 8] width 7 height 7
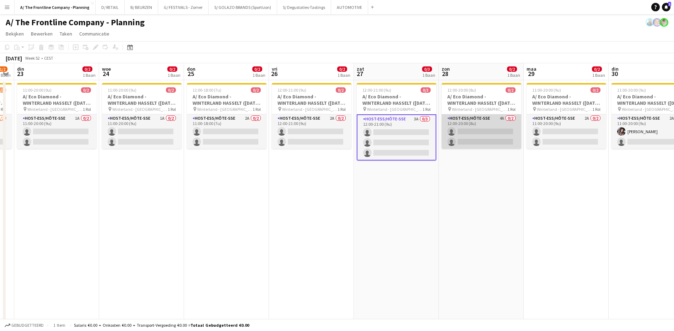
click at [502, 116] on app-card-role "Host-ess/Hôte-sse 4A 0/2 12:00-20:00 (8u) single-neutral-actions single-neutral…" at bounding box center [481, 131] width 80 height 34
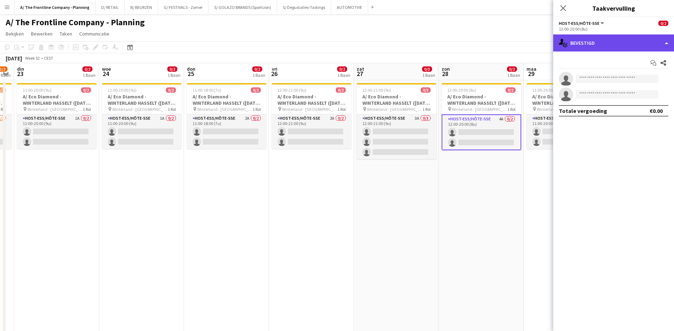
click at [632, 45] on div "single-neutral-actions-check-2 Bevestigd" at bounding box center [613, 42] width 121 height 17
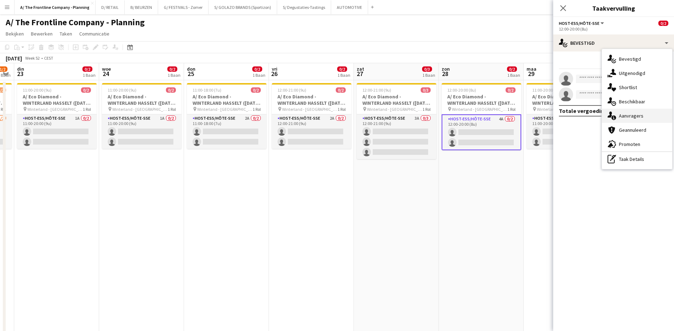
click at [640, 114] on span "Aanvragers" at bounding box center [631, 116] width 25 height 6
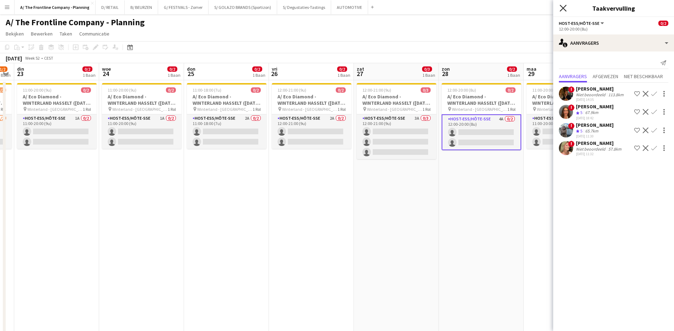
click at [563, 8] on icon at bounding box center [562, 8] width 7 height 7
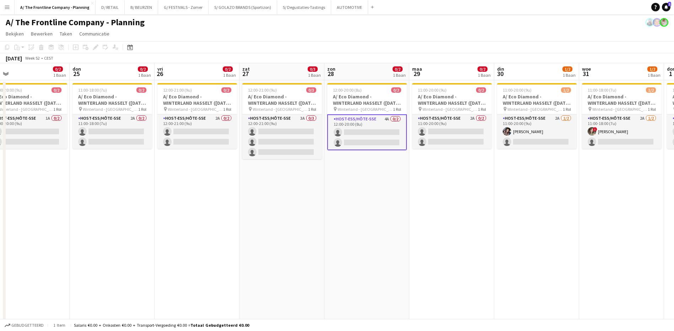
scroll to position [0, 273]
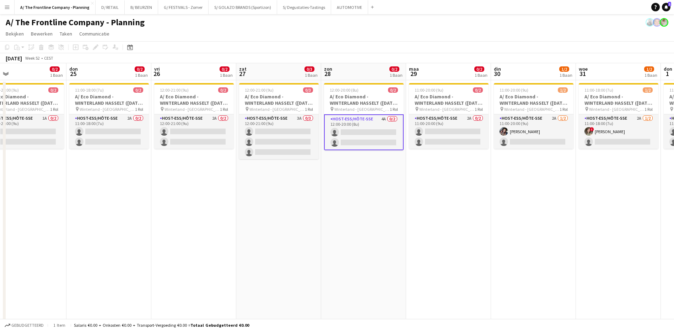
drag, startPoint x: 569, startPoint y: 166, endPoint x: 452, endPoint y: 178, distance: 118.3
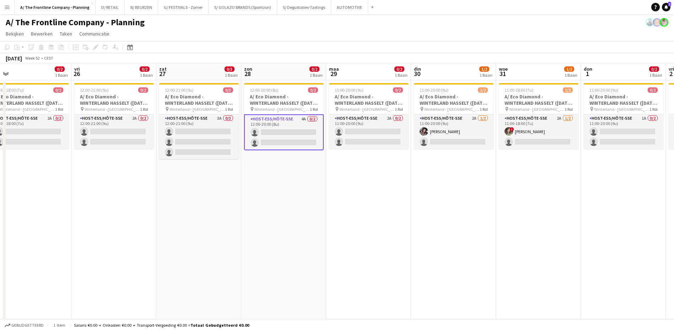
drag, startPoint x: 520, startPoint y: 172, endPoint x: 420, endPoint y: 178, distance: 100.3
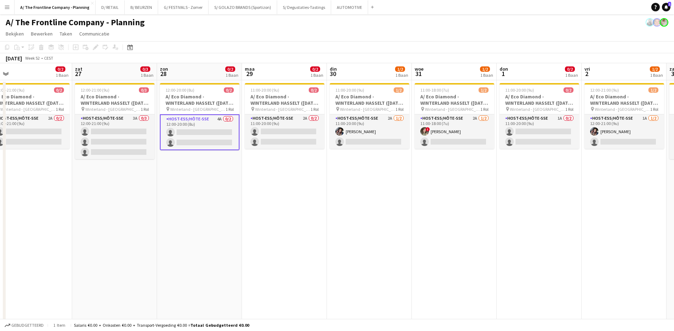
drag, startPoint x: 524, startPoint y: 175, endPoint x: 459, endPoint y: 183, distance: 65.5
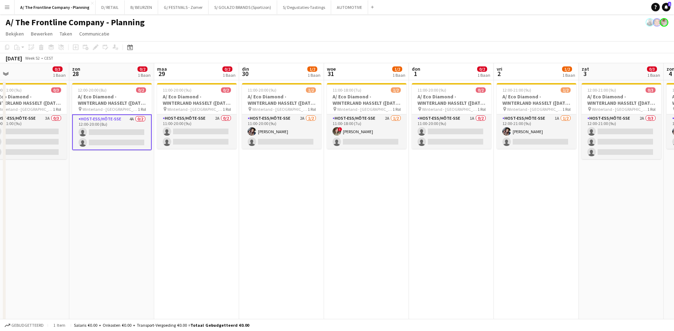
drag, startPoint x: 506, startPoint y: 192, endPoint x: 404, endPoint y: 192, distance: 101.9
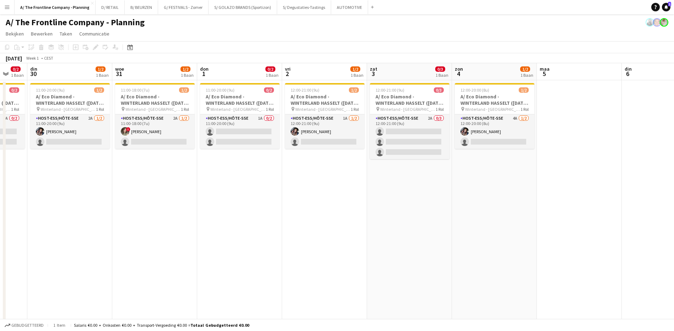
drag, startPoint x: 548, startPoint y: 184, endPoint x: 421, endPoint y: 185, distance: 126.8
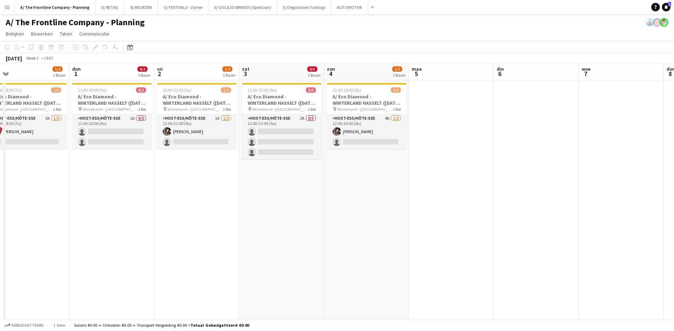
drag, startPoint x: 523, startPoint y: 174, endPoint x: 397, endPoint y: 169, distance: 125.8
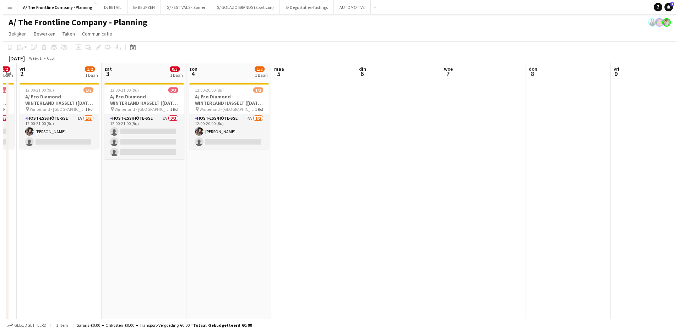
scroll to position [0, 278]
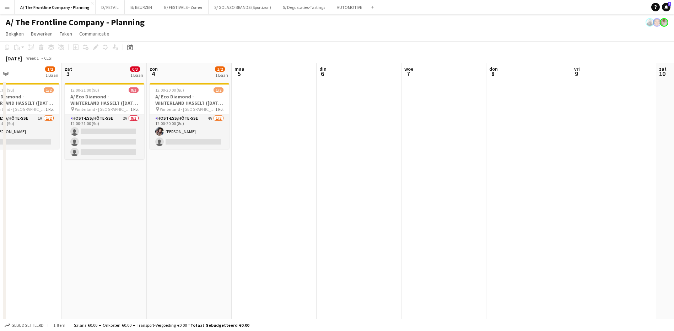
drag, startPoint x: 511, startPoint y: 160, endPoint x: 335, endPoint y: 169, distance: 177.1
click at [143, 9] on button "B/ BEURZEN Sluiten" at bounding box center [141, 7] width 33 height 14
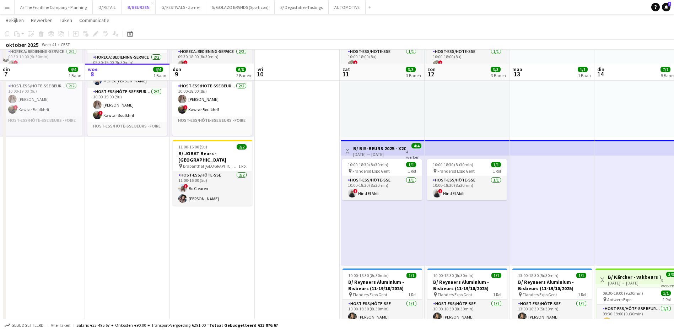
scroll to position [142, 0]
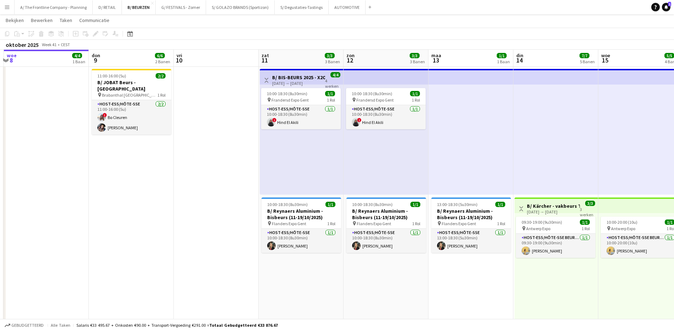
drag, startPoint x: 392, startPoint y: 291, endPoint x: 226, endPoint y: 271, distance: 167.0
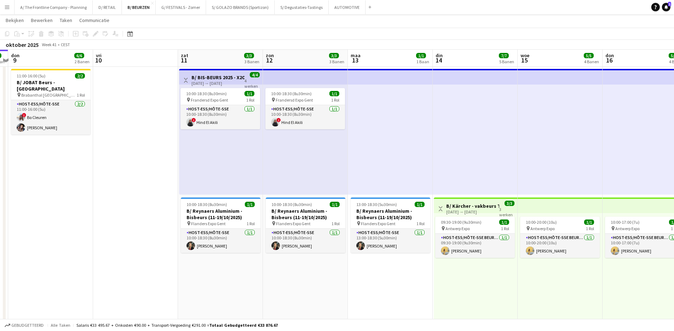
scroll to position [0, 256]
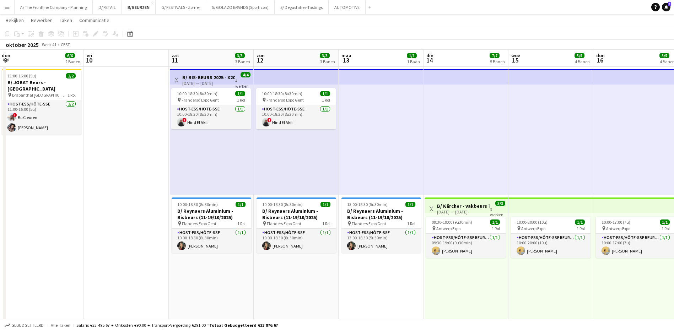
drag, startPoint x: 454, startPoint y: 266, endPoint x: 279, endPoint y: 264, distance: 174.8
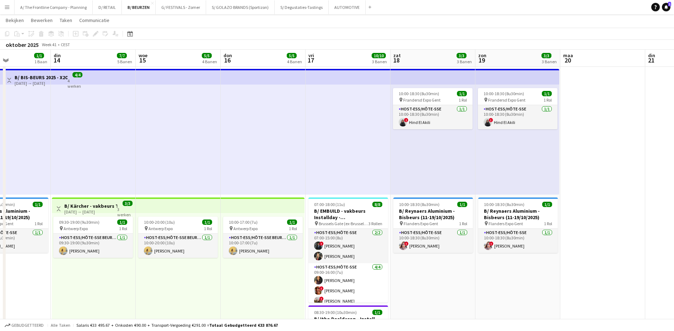
scroll to position [0, 220]
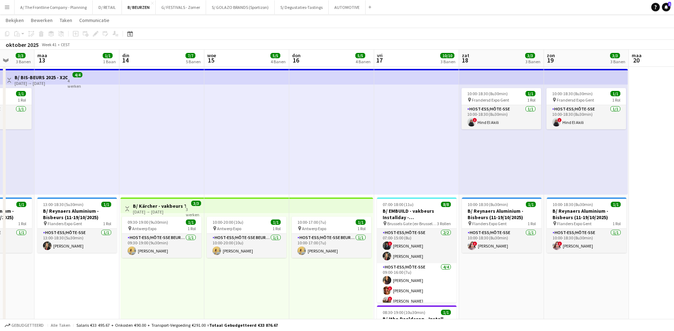
drag, startPoint x: 471, startPoint y: 281, endPoint x: 336, endPoint y: 278, distance: 134.3
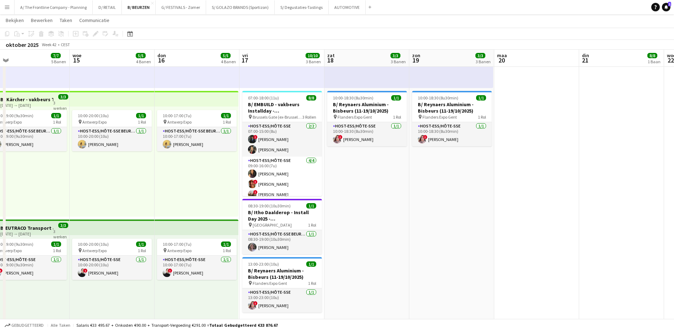
scroll to position [0, 274]
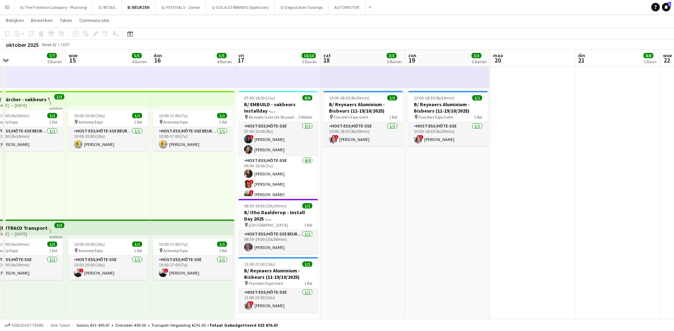
drag, startPoint x: 548, startPoint y: 255, endPoint x: 410, endPoint y: 259, distance: 138.6
click at [410, 259] on app-calendar-viewport "zat 11 3/3 3 Banen zon 12 3/3 3 Banen [DATE] 1/1 1 Baan din 14 7/7 5 Banen woe …" at bounding box center [337, 246] width 674 height 935
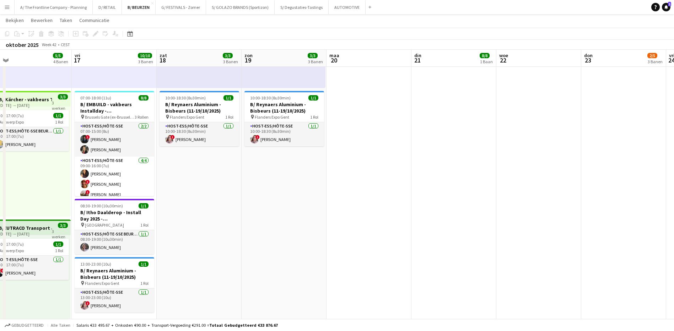
drag, startPoint x: 485, startPoint y: 246, endPoint x: 382, endPoint y: 239, distance: 103.6
click at [326, 247] on app-calendar-viewport "[DATE] 1/1 1 Baan din 14 7/7 5 Banen woe 15 5/5 4 Banen don 16 5/5 4 Banen vri …" at bounding box center [337, 246] width 674 height 935
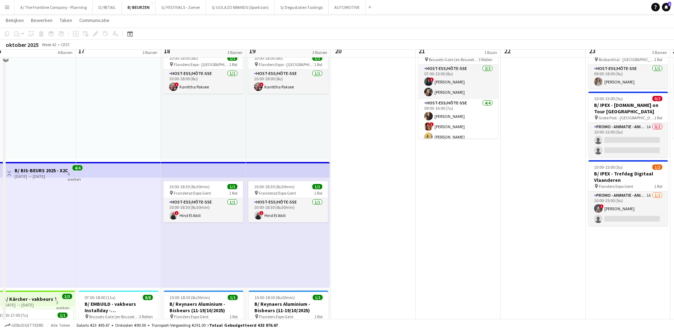
scroll to position [36, 0]
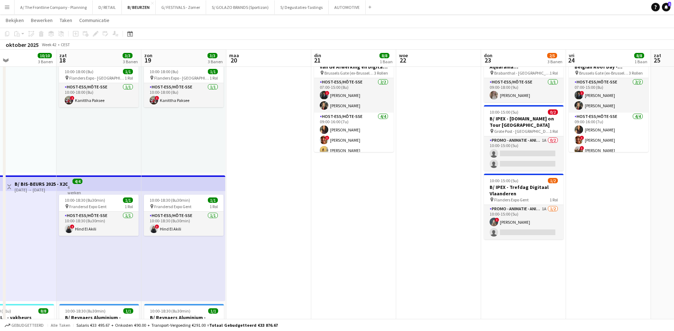
drag, startPoint x: 532, startPoint y: 232, endPoint x: 427, endPoint y: 233, distance: 104.4
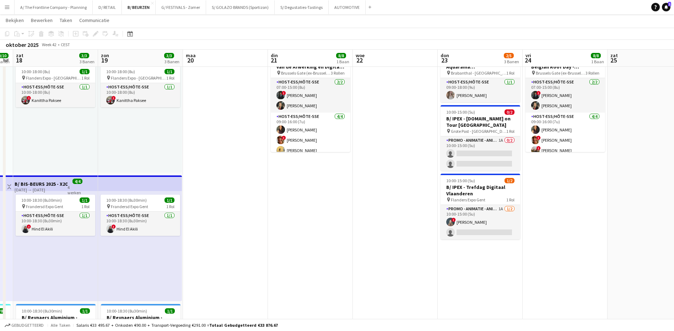
scroll to position [0, 280]
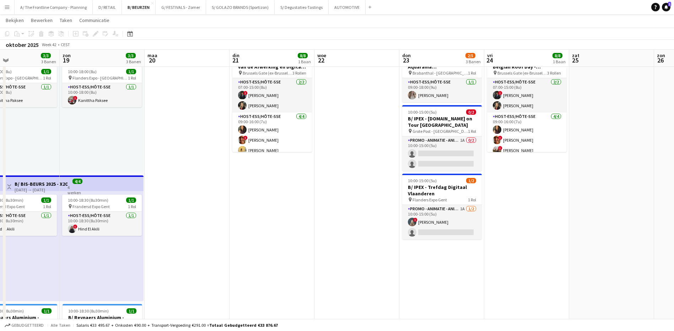
drag, startPoint x: 430, startPoint y: 232, endPoint x: 348, endPoint y: 229, distance: 81.8
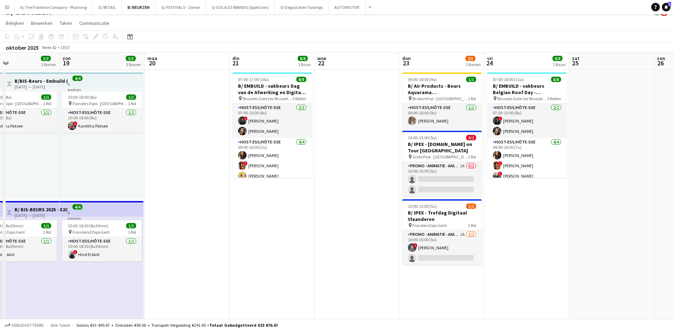
scroll to position [0, 0]
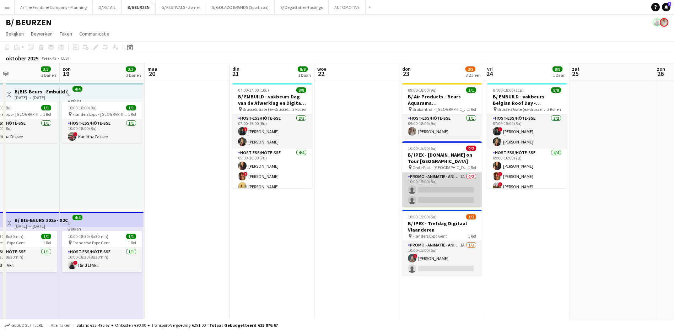
click at [462, 175] on app-card-role "Promo - Animatie - Animation 1A 0/2 10:00-15:00 (5u) single-neutral-actions sin…" at bounding box center [442, 190] width 80 height 34
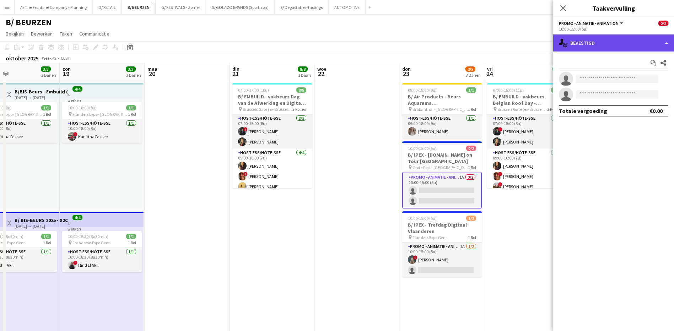
click at [592, 42] on div "single-neutral-actions-check-2 Bevestigd" at bounding box center [613, 42] width 121 height 17
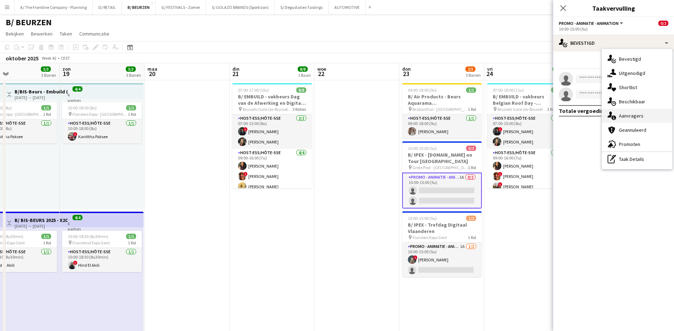
click at [636, 118] on span "Aanvragers" at bounding box center [631, 116] width 25 height 6
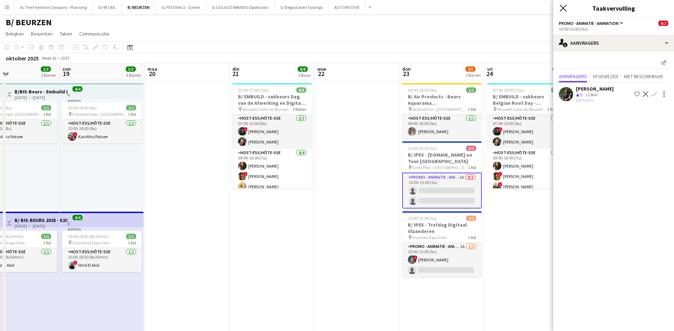
click at [563, 6] on icon "Sluit pop-in" at bounding box center [562, 8] width 7 height 7
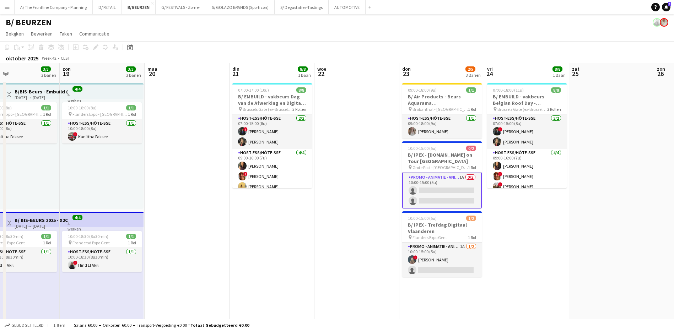
click at [462, 175] on app-card-role "Promo - Animatie - Animation 1A 0/2 10:00-15:00 (5u) single-neutral-actions sin…" at bounding box center [442, 191] width 80 height 36
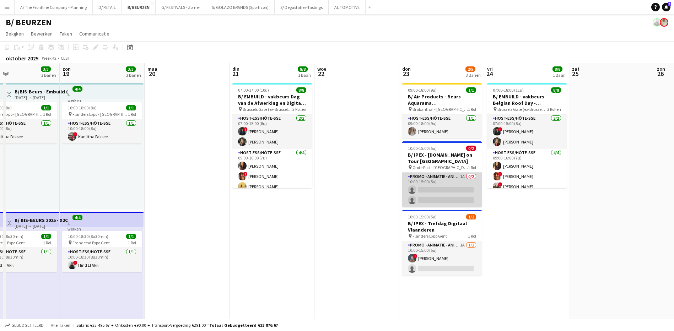
click at [460, 176] on app-card-role "Promo - Animatie - Animation 1A 0/2 10:00-15:00 (5u) single-neutral-actions sin…" at bounding box center [442, 190] width 80 height 34
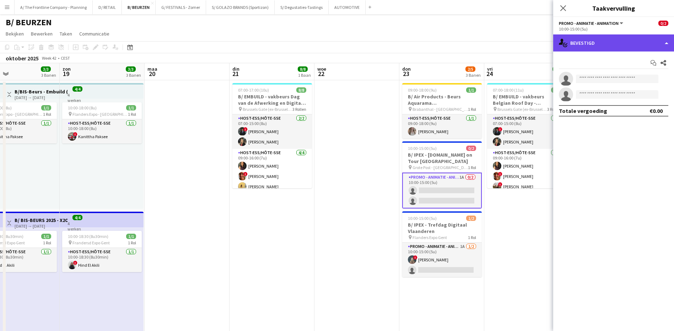
click at [593, 47] on div "single-neutral-actions-check-2 Bevestigd" at bounding box center [613, 42] width 121 height 17
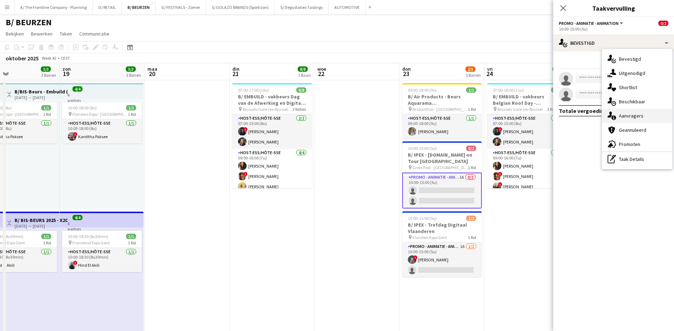
click at [629, 118] on span "Aanvragers" at bounding box center [631, 116] width 25 height 6
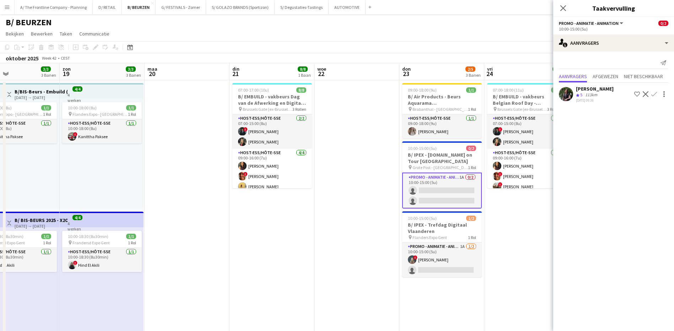
click at [593, 89] on div "[PERSON_NAME]" at bounding box center [595, 89] width 38 height 6
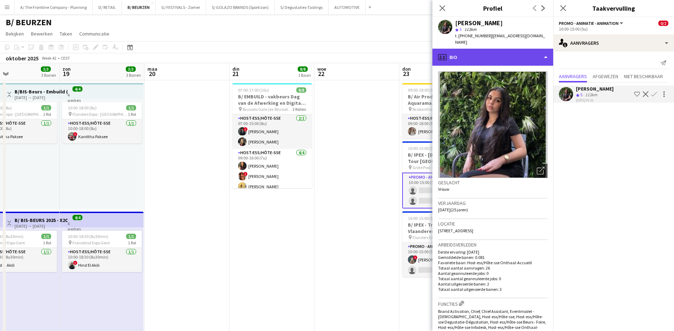
click at [504, 51] on div "profile Bio" at bounding box center [492, 57] width 121 height 17
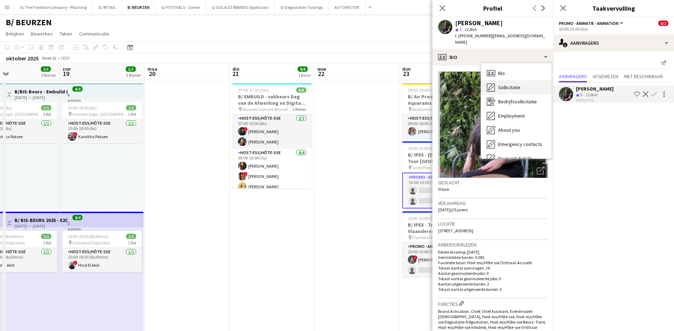
click at [514, 84] on span "Sollicitatie" at bounding box center [509, 87] width 22 height 6
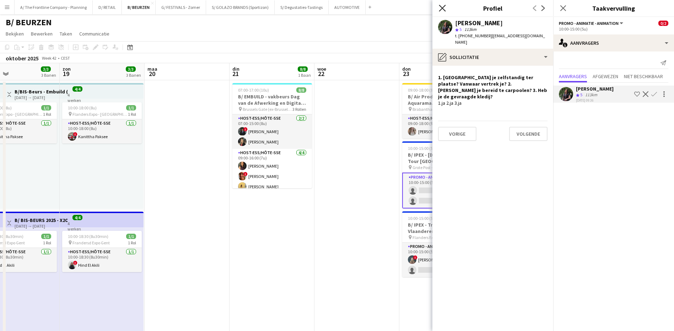
click at [444, 6] on icon at bounding box center [442, 8] width 7 height 7
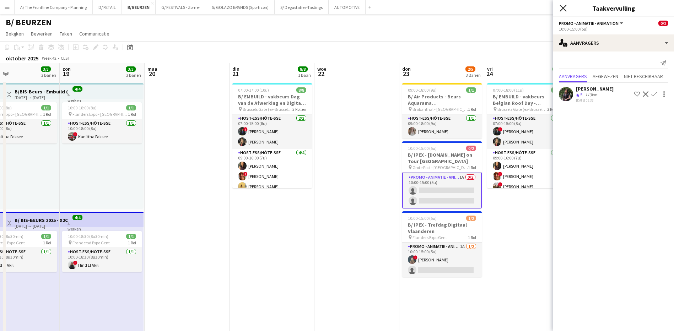
click at [563, 9] on icon at bounding box center [562, 8] width 7 height 7
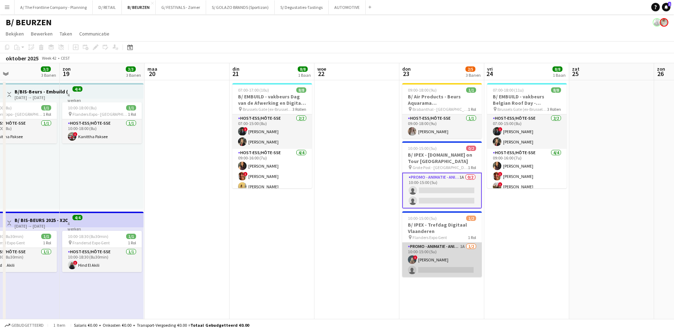
click at [461, 246] on app-card-role "Promo - Animatie - Animation 1A [DATE] 10:00-15:00 (5u) ! [PERSON_NAME] single-…" at bounding box center [442, 260] width 80 height 34
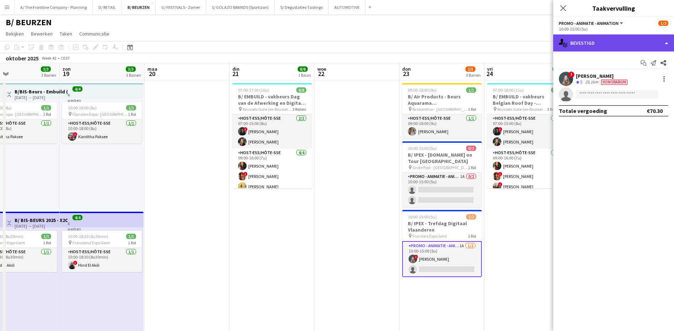
click at [608, 45] on div "single-neutral-actions-check-2 Bevestigd" at bounding box center [613, 42] width 121 height 17
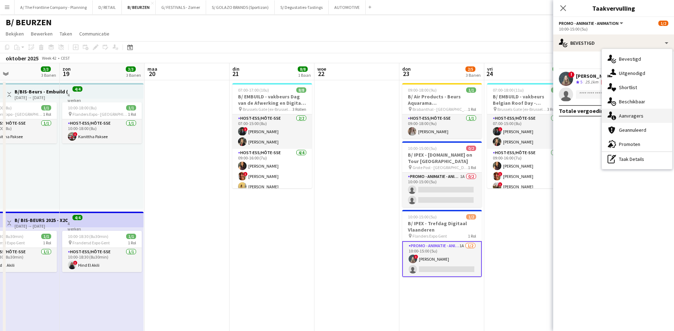
click at [631, 121] on div "single-neutral-actions-information Aanvragers" at bounding box center [637, 116] width 70 height 14
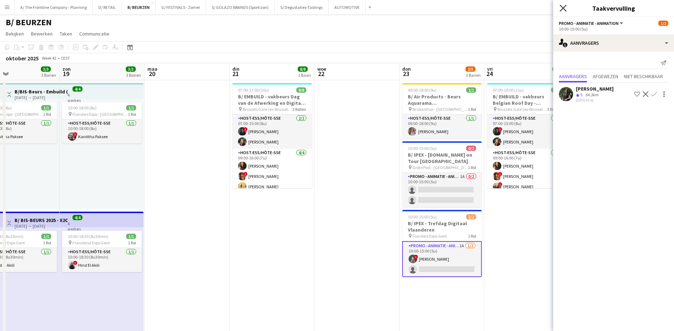
click at [563, 11] on icon "Sluit pop-in" at bounding box center [562, 8] width 7 height 7
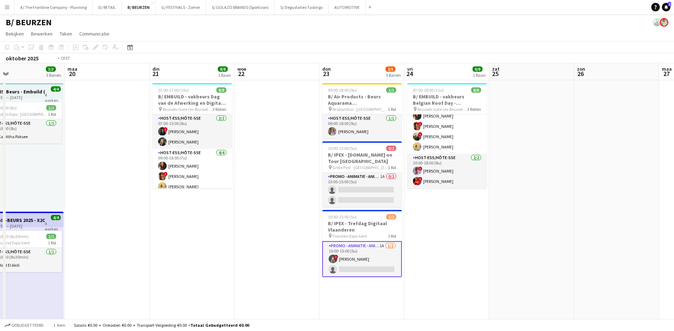
scroll to position [0, 272]
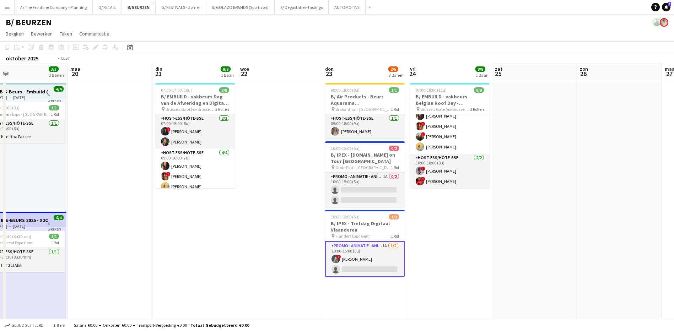
drag, startPoint x: 547, startPoint y: 210, endPoint x: 385, endPoint y: 223, distance: 162.5
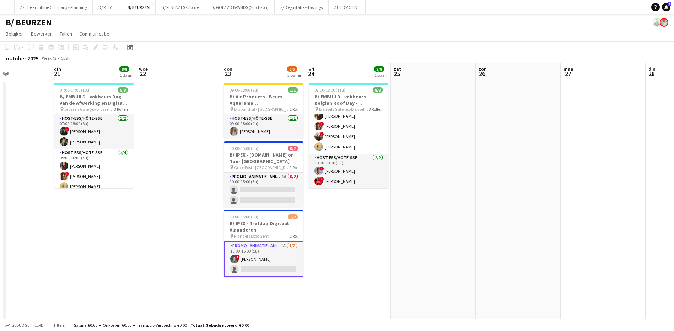
drag, startPoint x: 517, startPoint y: 203, endPoint x: 308, endPoint y: 206, distance: 208.9
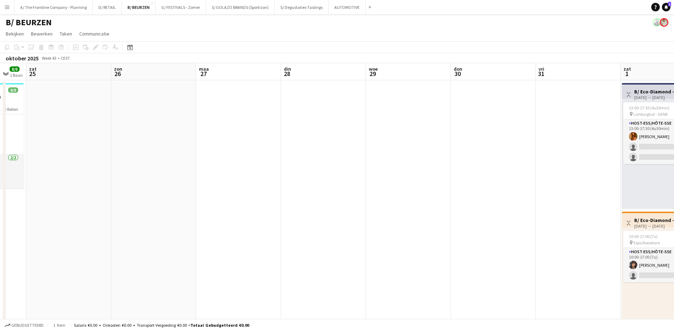
drag, startPoint x: 551, startPoint y: 202, endPoint x: 319, endPoint y: 210, distance: 232.4
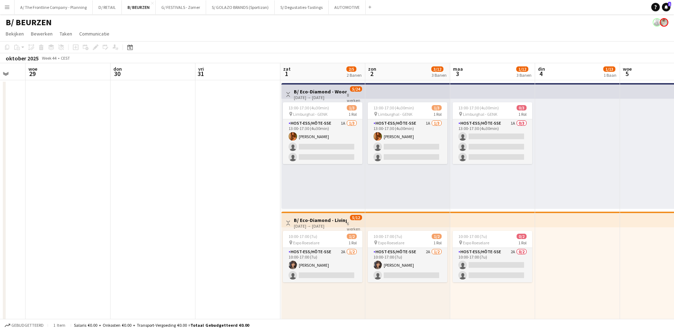
scroll to position [0, 247]
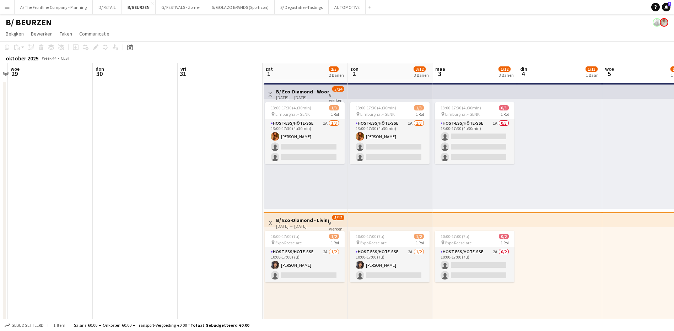
drag, startPoint x: 465, startPoint y: 199, endPoint x: 191, endPoint y: 214, distance: 273.5
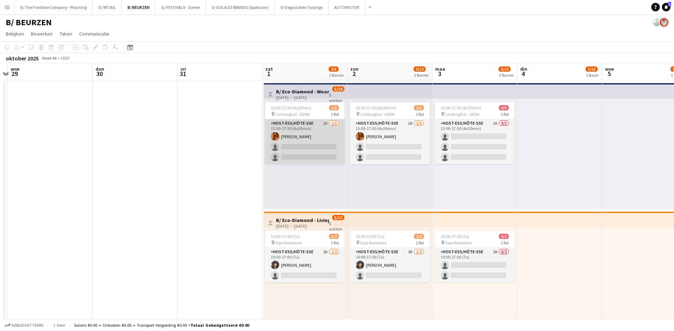
click at [325, 123] on app-card-role "Host-ess/Hôte-sse 1A [DATE] 13:00-17:30 (4u30min) [PERSON_NAME] single-neutral-…" at bounding box center [305, 141] width 80 height 45
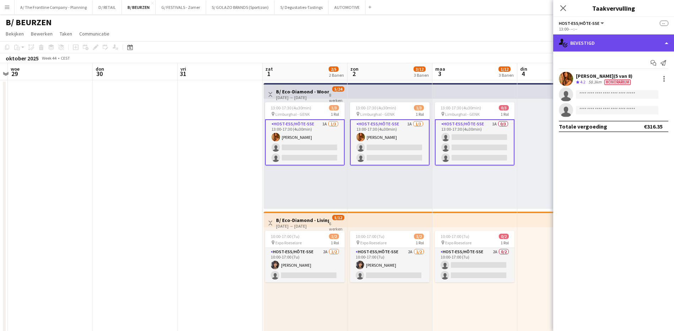
click at [608, 45] on div "single-neutral-actions-check-2 Bevestigd" at bounding box center [613, 42] width 121 height 17
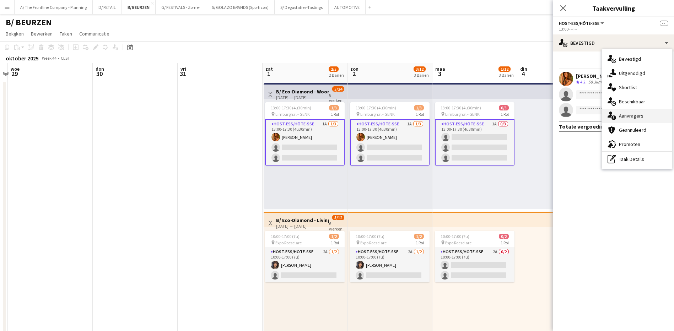
click at [628, 114] on span "Aanvragers" at bounding box center [631, 116] width 25 height 6
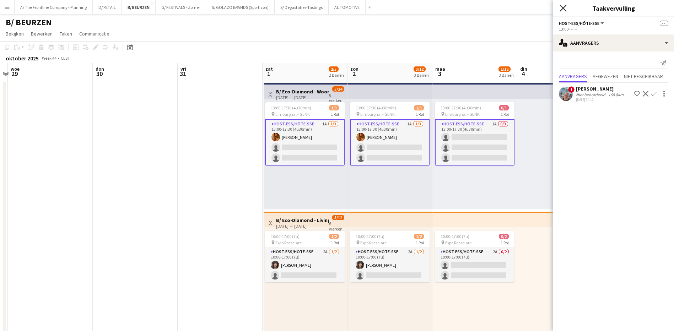
click at [563, 5] on icon "Sluit pop-in" at bounding box center [562, 8] width 7 height 7
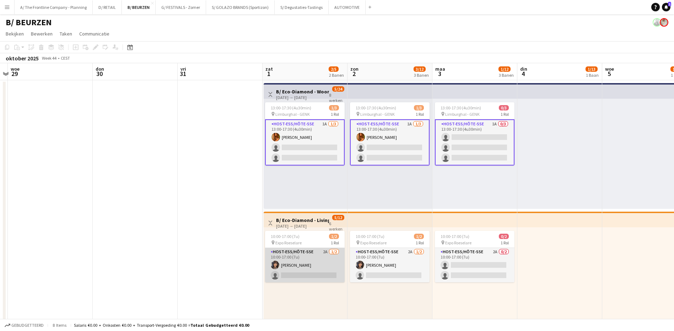
click at [325, 251] on app-card-role "Host-ess/Hôte-sse 2A [DATE] 10:00-17:00 (7u) [PERSON_NAME] single-neutral-actio…" at bounding box center [305, 265] width 80 height 34
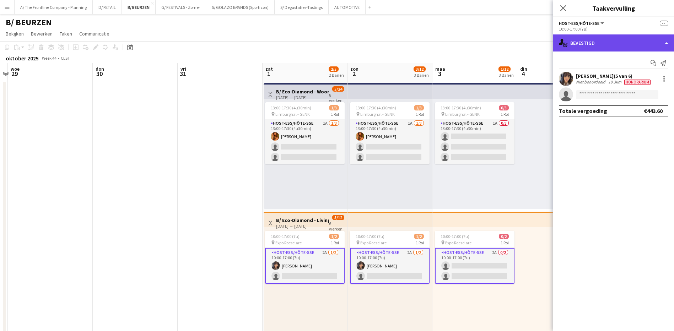
click at [602, 45] on div "single-neutral-actions-check-2 Bevestigd" at bounding box center [613, 42] width 121 height 17
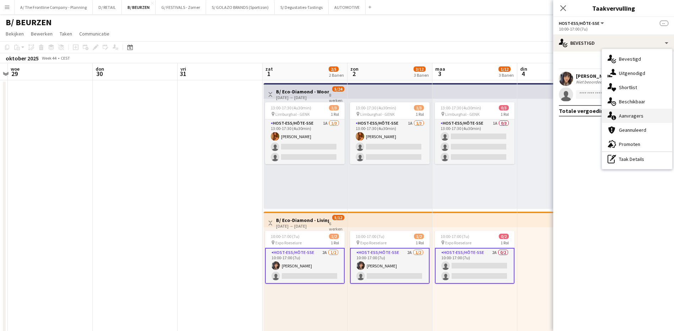
click at [624, 121] on div "single-neutral-actions-information Aanvragers" at bounding box center [637, 116] width 70 height 14
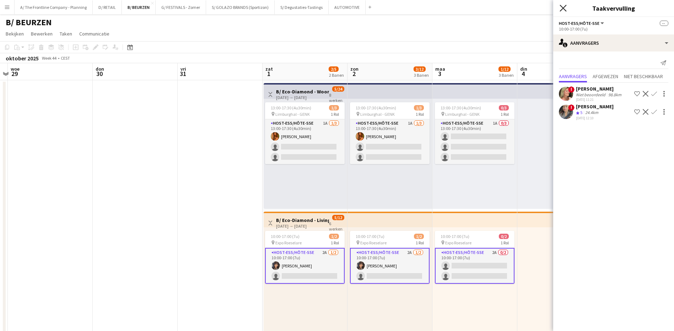
click at [563, 9] on icon at bounding box center [562, 8] width 7 height 7
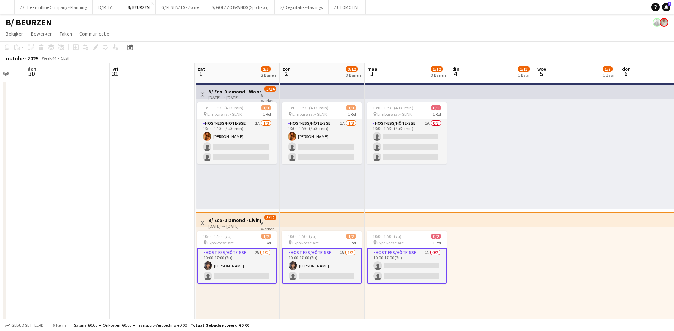
scroll to position [0, 236]
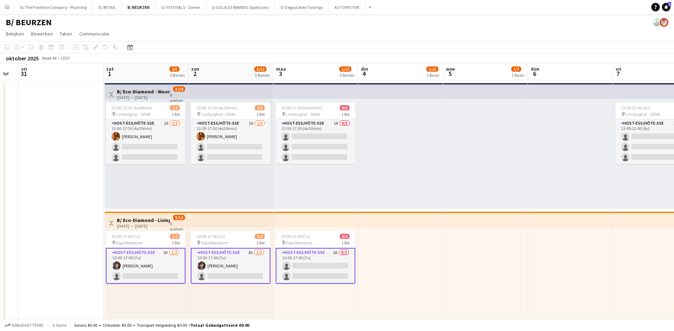
drag, startPoint x: 194, startPoint y: 261, endPoint x: 34, endPoint y: 263, distance: 159.1
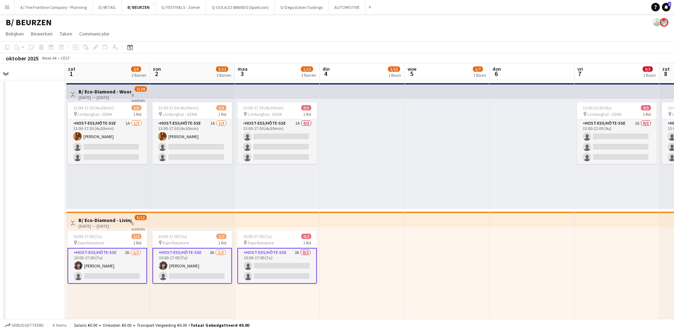
scroll to position [0, 224]
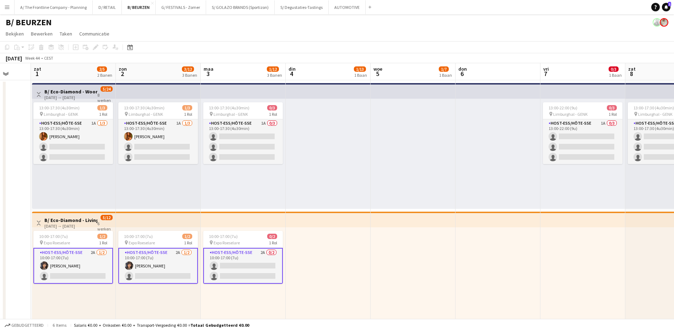
drag, startPoint x: 73, startPoint y: 122, endPoint x: 101, endPoint y: 230, distance: 111.6
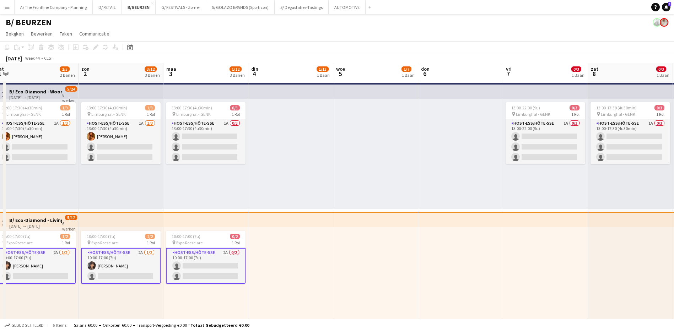
scroll to position [0, 206]
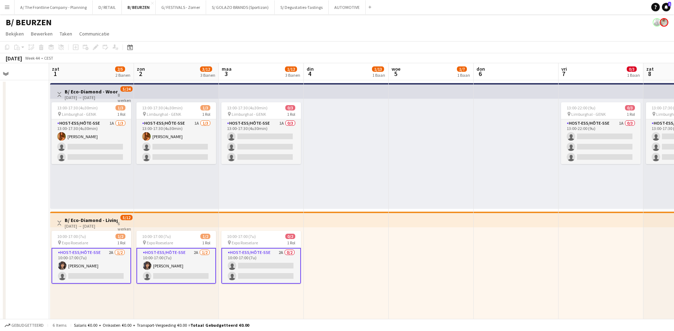
drag, startPoint x: 487, startPoint y: 319, endPoint x: 237, endPoint y: 330, distance: 250.3
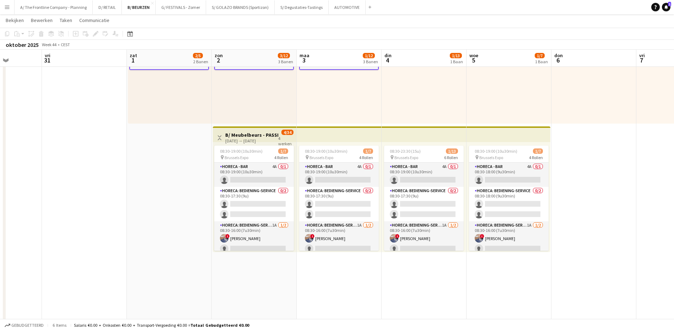
scroll to position [0, 212]
drag, startPoint x: 148, startPoint y: 313, endPoint x: 311, endPoint y: 308, distance: 163.1
click at [311, 308] on app-calendar-viewport "din 28 woe 29 don 30 vri 31 zat 1 2/5 2 Banen zon 2 3/12 3 Banen [DATE] 1/12 3 …" at bounding box center [337, 282] width 674 height 935
click at [269, 166] on app-card-role "Horeca - Bar 4A 0/1 08:30-19:00 (10u30min) single-neutral-actions" at bounding box center [255, 175] width 80 height 24
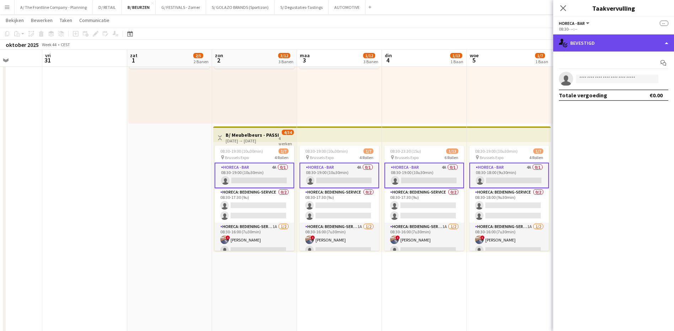
click at [623, 47] on div "single-neutral-actions-check-2 Bevestigd" at bounding box center [613, 42] width 121 height 17
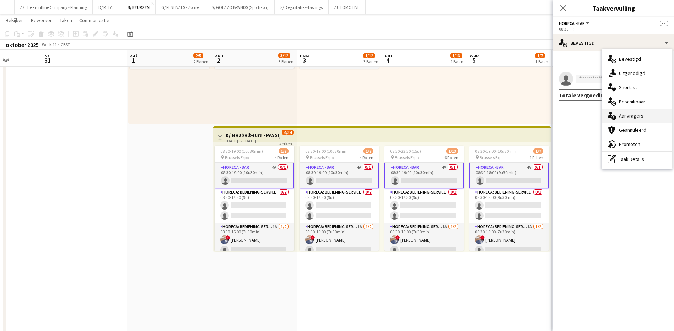
click at [640, 116] on span "Aanvragers" at bounding box center [631, 116] width 25 height 6
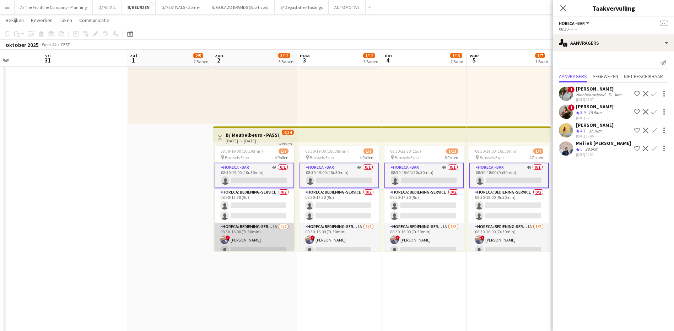
click at [269, 226] on app-card-role "Horeca: Bediening-Service 1A [DATE] 08:30-16:00 (7u30min) ! [PERSON_NAME] singl…" at bounding box center [255, 240] width 80 height 34
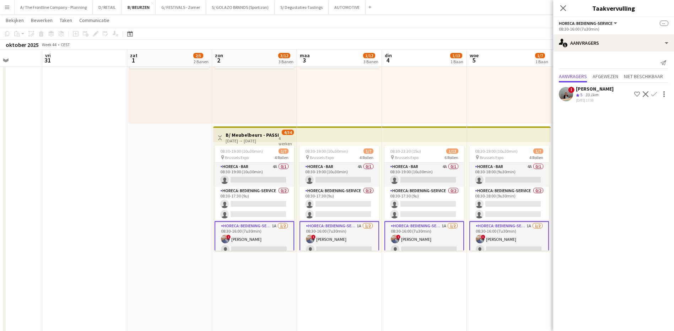
click at [609, 91] on div "[PERSON_NAME]" at bounding box center [595, 89] width 38 height 6
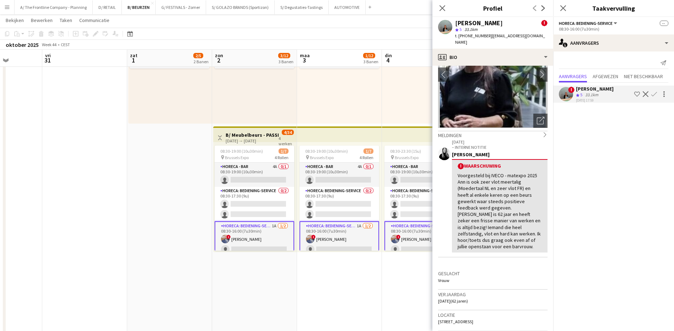
scroll to position [71, 0]
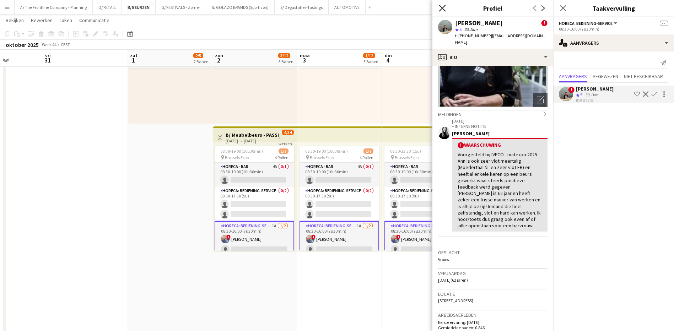
click at [445, 8] on icon "Sluit pop-in" at bounding box center [442, 8] width 7 height 7
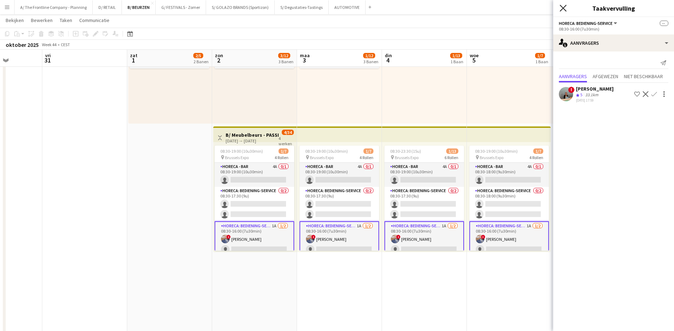
click at [561, 9] on icon "Sluit pop-in" at bounding box center [562, 8] width 7 height 7
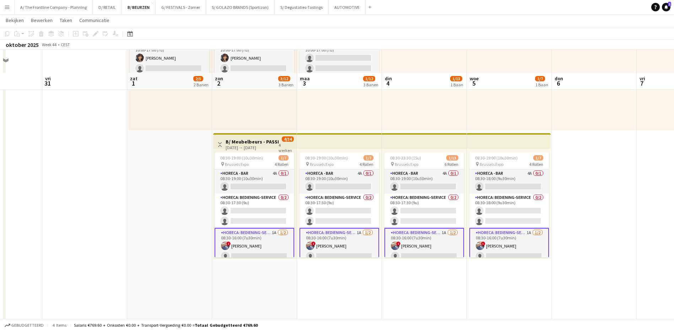
scroll to position [178, 0]
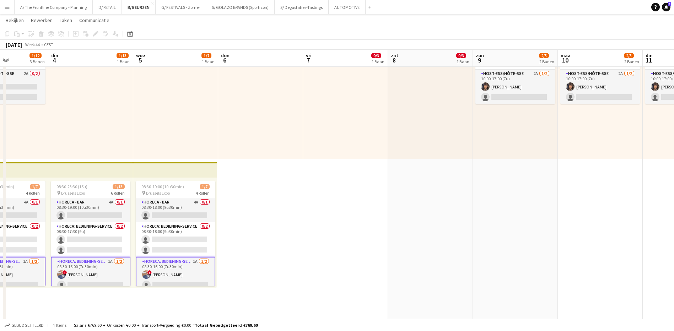
drag, startPoint x: 586, startPoint y: 202, endPoint x: 333, endPoint y: 237, distance: 255.0
click at [333, 237] on app-calendar-viewport "vri 31 zat 1 2/5 2 Banen zon 2 3/12 3 Banen [DATE] 1/12 3 Banen din 4 1/13 1 Ba…" at bounding box center [337, 317] width 674 height 935
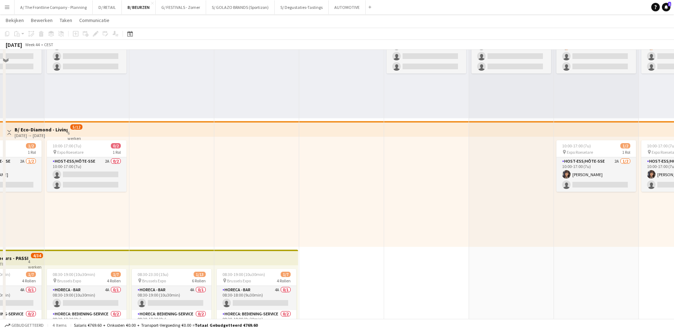
scroll to position [36, 0]
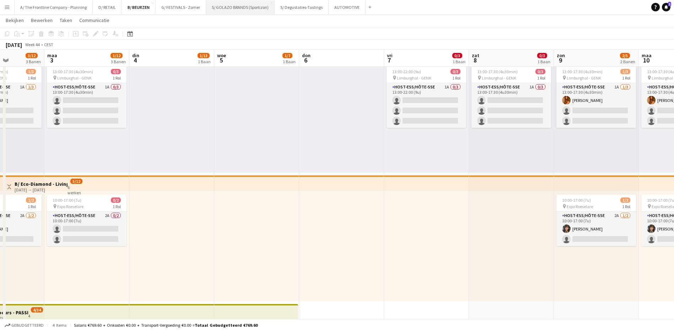
click at [244, 4] on button "S/ GOLAZO BRANDS (Sportizon) Sluiten" at bounding box center [240, 7] width 69 height 14
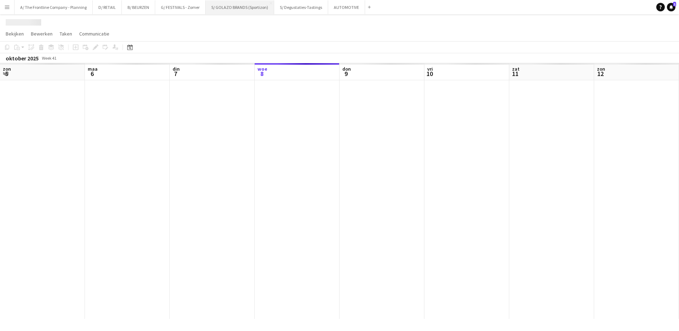
scroll to position [0, 170]
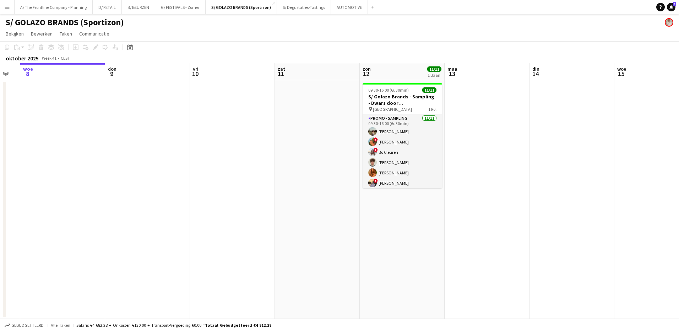
drag, startPoint x: 395, startPoint y: 199, endPoint x: 161, endPoint y: 230, distance: 236.5
click at [161, 230] on app-calendar-viewport "[DATE] 6 din 7 woe 8 don 9 vri 10 zat 11 zon 12 11/11 1 Baan [DATE] din 14 woe …" at bounding box center [339, 191] width 679 height 256
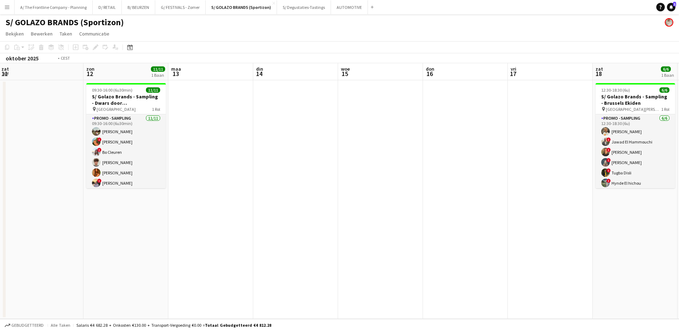
scroll to position [0, 275]
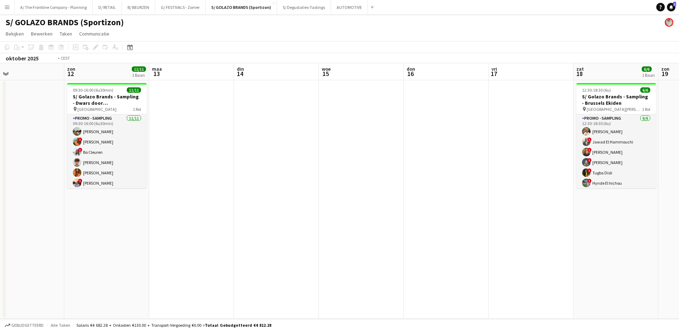
drag, startPoint x: 509, startPoint y: 226, endPoint x: 213, endPoint y: 233, distance: 295.6
click at [213, 233] on app-calendar-viewport "woe 8 don 9 vri 10 zat 11 zon 12 11/11 1 Baan [DATE] din 14 woe 15 don 16 vri 1…" at bounding box center [339, 191] width 679 height 256
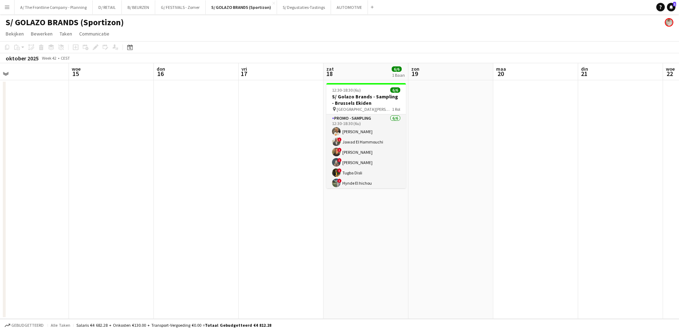
drag, startPoint x: 476, startPoint y: 211, endPoint x: 304, endPoint y: 229, distance: 172.8
click at [304, 229] on app-calendar-viewport "zat 11 zon 12 11/11 1 Baan [DATE] din 14 woe 15 don 16 vri 17 zat 18 6/6 1 Baan…" at bounding box center [339, 191] width 679 height 256
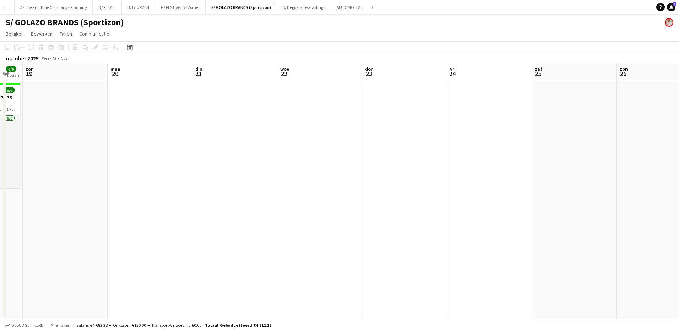
scroll to position [0, 257]
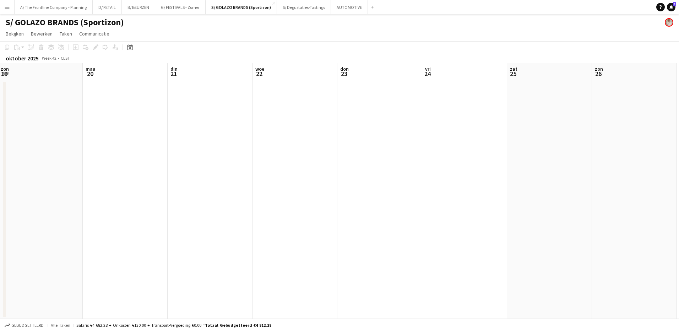
drag, startPoint x: 489, startPoint y: 210, endPoint x: 170, endPoint y: 230, distance: 319.6
click at [170, 230] on app-calendar-viewport "don 16 vri 17 zat 18 6/6 1 Baan [DATE] din 21 woe 22 don 23 vri 24 zat 25 [DATE…" at bounding box center [339, 191] width 679 height 256
drag, startPoint x: 499, startPoint y: 213, endPoint x: 241, endPoint y: 236, distance: 258.8
click at [239, 238] on app-calendar-viewport "[DATE] din 21 woe 22 don 23 vri 24 zat 25 [DATE] din 28 woe 29 don 30 vri 31" at bounding box center [339, 191] width 679 height 256
drag, startPoint x: 531, startPoint y: 196, endPoint x: 287, endPoint y: 219, distance: 245.1
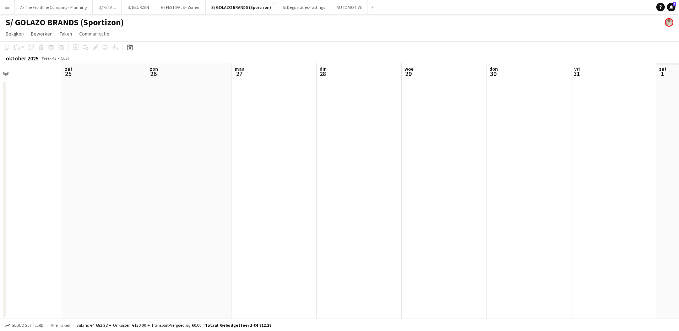
click at [283, 222] on app-calendar-viewport "din 21 woe 22 don 23 vri 24 zat 25 [DATE] din 28 woe 29 don 30 vri 31 zat 1 zon…" at bounding box center [339, 191] width 679 height 256
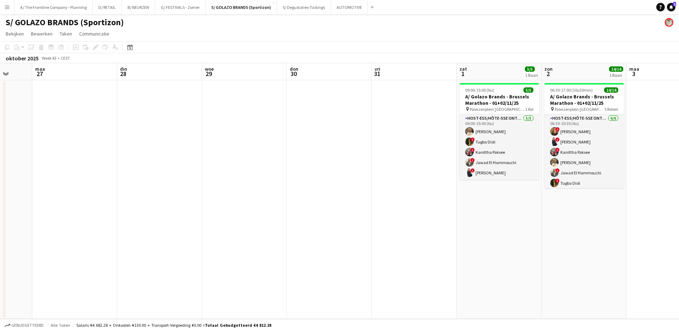
scroll to position [0, 231]
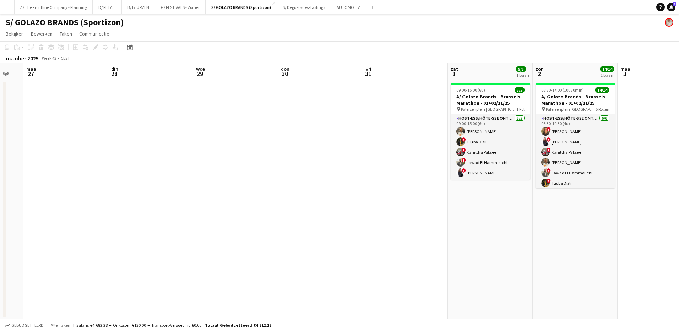
drag, startPoint x: 526, startPoint y: 199, endPoint x: 380, endPoint y: 217, distance: 146.7
click at [380, 217] on app-calendar-viewport "vri 24 zat 25 [DATE] din 28 woe 29 don 30 vri 31 zat 1 5/5 1 Baan zon 2 14/14 1…" at bounding box center [339, 191] width 679 height 256
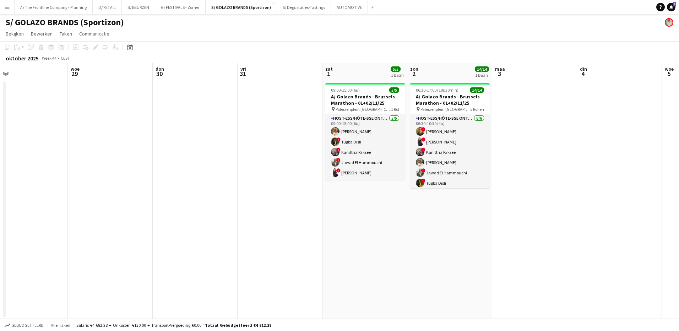
drag, startPoint x: 526, startPoint y: 215, endPoint x: 381, endPoint y: 229, distance: 145.9
click at [381, 229] on app-calendar-viewport "zat 25 [DATE] din 28 woe 29 don 30 vri 31 zat 1 5/5 1 Baan zon 2 14/14 1 Baan […" at bounding box center [339, 191] width 679 height 256
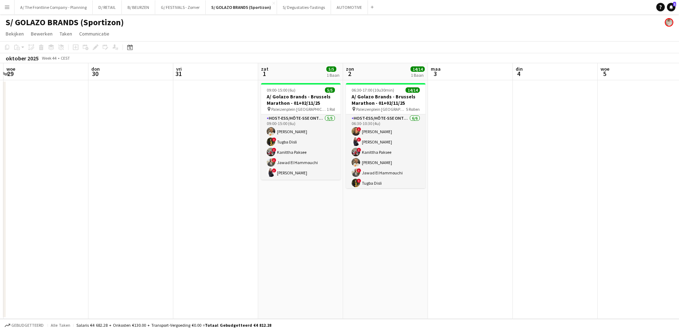
drag, startPoint x: 496, startPoint y: 223, endPoint x: 287, endPoint y: 238, distance: 209.4
click at [282, 240] on app-calendar-viewport "[DATE] din 28 woe 29 don 30 vri 31 zat 1 5/5 1 Baan zon 2 14/14 1 Baan [DATE] d…" at bounding box center [339, 191] width 679 height 256
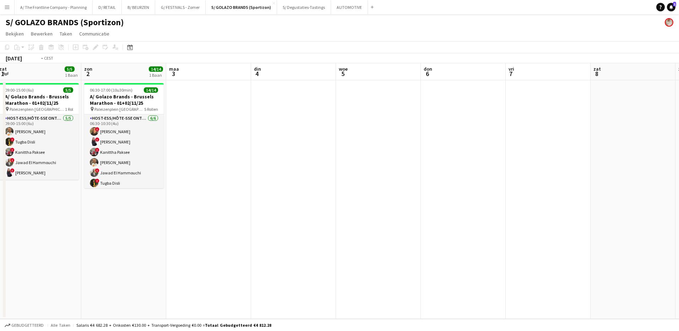
drag, startPoint x: 567, startPoint y: 212, endPoint x: 359, endPoint y: 232, distance: 208.3
click at [308, 238] on app-calendar-viewport "woe 29 don 30 vri 31 zat 1 5/5 1 Baan zon 2 14/14 1 Baan [DATE] din 4 woe 5 don…" at bounding box center [339, 191] width 679 height 256
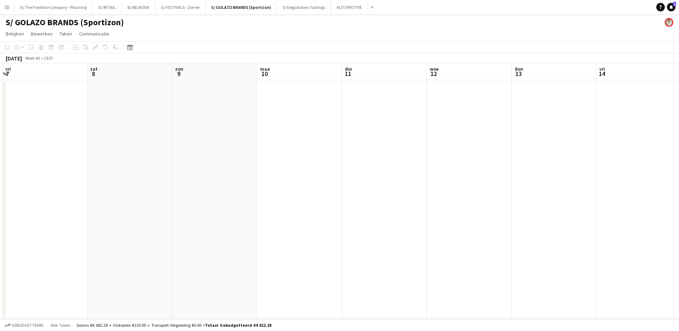
drag, startPoint x: 537, startPoint y: 218, endPoint x: 237, endPoint y: 242, distance: 301.0
click at [204, 250] on app-calendar-viewport "din 4 woe 5 don 6 vri 7 zat 8 [DATE] din 11 woe 12 don 13 vri 14 zat 15 zon 16" at bounding box center [339, 191] width 679 height 256
drag, startPoint x: 536, startPoint y: 230, endPoint x: 192, endPoint y: 253, distance: 344.6
click at [192, 253] on app-calendar-viewport "zat 8 [DATE] din 11 woe 12 don 13 vri 14 zat 15 [DATE] din 18 woe 19 don 20" at bounding box center [339, 191] width 679 height 256
drag, startPoint x: 623, startPoint y: 190, endPoint x: 300, endPoint y: 222, distance: 324.8
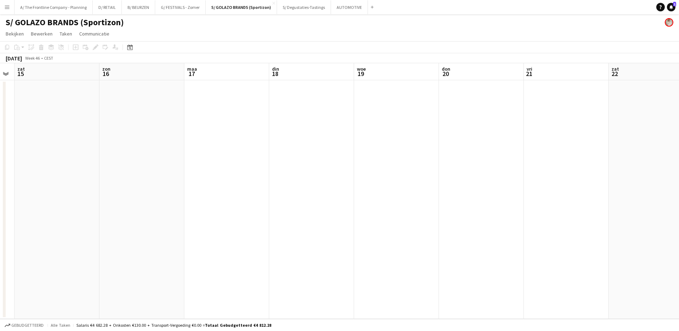
click at [300, 222] on app-calendar-viewport "woe 12 don 13 vri 14 zat 15 [DATE] din 18 woe 19 don 20 vri 21 zat 22 [DATE]" at bounding box center [339, 191] width 679 height 256
drag, startPoint x: 559, startPoint y: 188, endPoint x: 353, endPoint y: 199, distance: 205.6
click at [353, 199] on app-calendar-viewport "woe 12 don 13 vri 14 zat 15 [DATE] din 18 woe 19 don 20 vri 21 zat 22 [DATE]" at bounding box center [339, 191] width 679 height 256
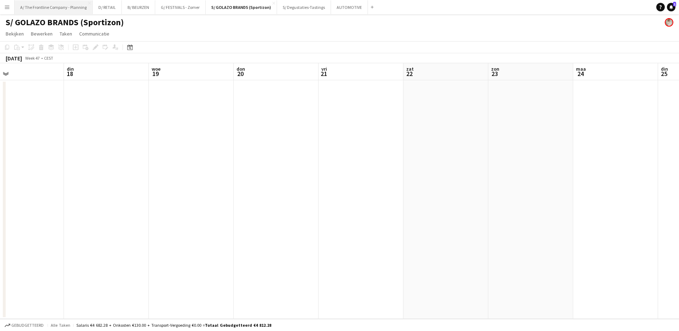
click at [76, 13] on button "A/ The Frontline Company - Planning Sluiten" at bounding box center [54, 7] width 78 height 14
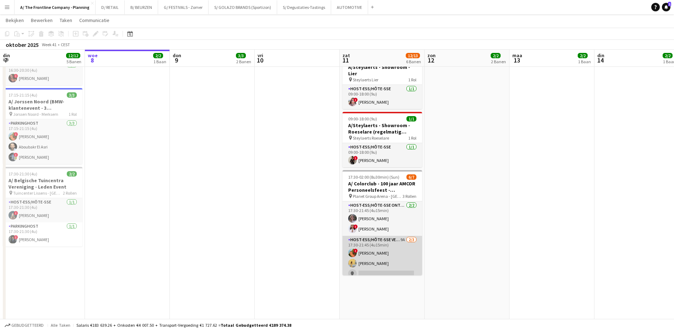
click at [398, 236] on app-card-role "Host-ess/Hôte-sse Vestiaire 9A [DATE] 17:30-21:45 (4u15min) ! [PERSON_NAME] [PE…" at bounding box center [382, 258] width 80 height 45
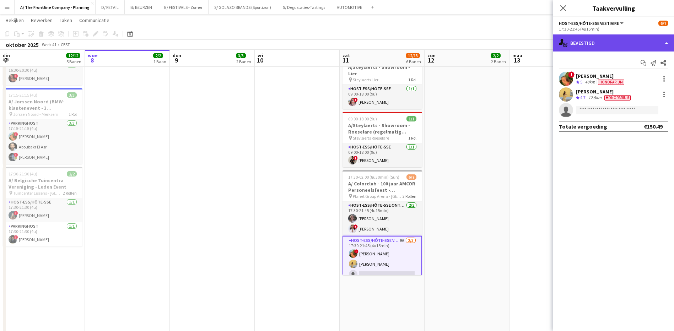
click at [608, 43] on div "single-neutral-actions-check-2 Bevestigd" at bounding box center [613, 42] width 121 height 17
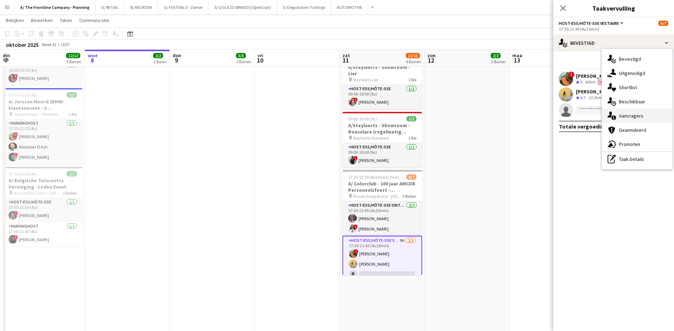
click at [633, 114] on span "Aanvragers" at bounding box center [631, 116] width 25 height 6
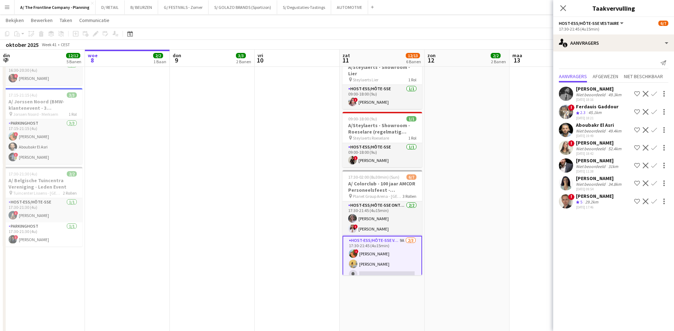
click at [587, 198] on div "[PERSON_NAME]" at bounding box center [595, 196] width 38 height 6
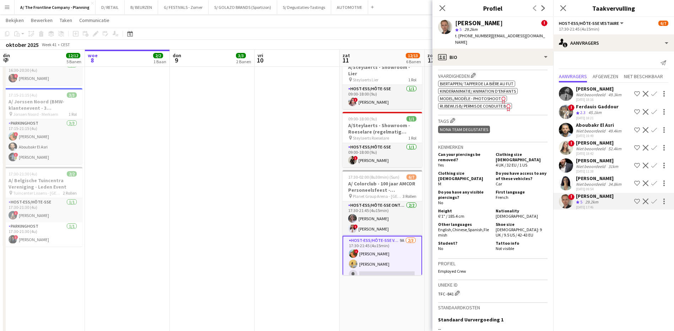
scroll to position [391, 0]
click at [442, 6] on icon "Sluit pop-in" at bounding box center [442, 8] width 7 height 7
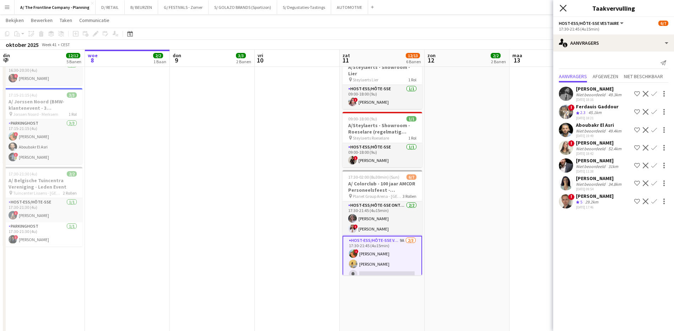
click at [561, 7] on icon at bounding box center [562, 8] width 7 height 7
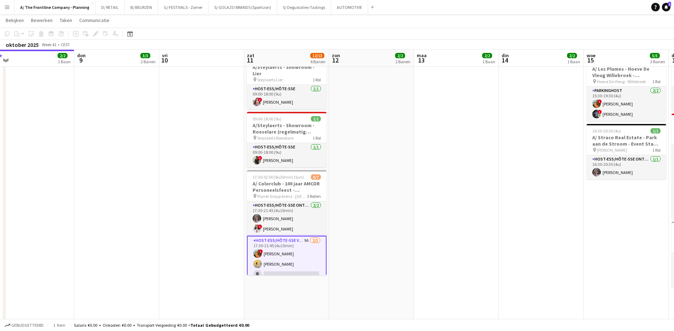
drag, startPoint x: 544, startPoint y: 130, endPoint x: 276, endPoint y: 154, distance: 268.6
click at [266, 155] on app-calendar-viewport "zon 5 11/11 5 Banen [DATE] 4/4 3 Banen din 7 12/12 5 Banen woe 8 2/2 1 Baan don…" at bounding box center [337, 80] width 674 height 673
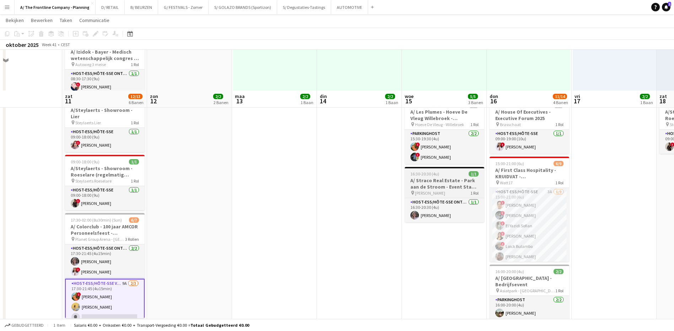
scroll to position [284, 0]
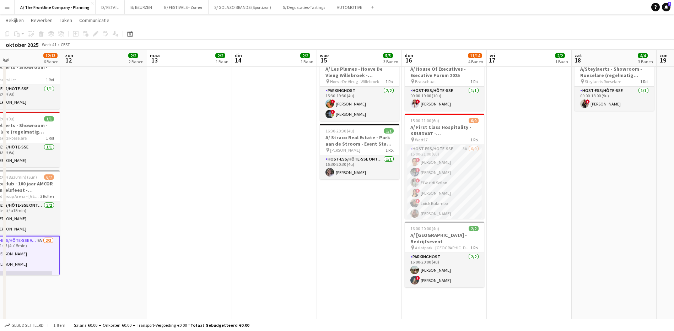
drag, startPoint x: 429, startPoint y: 241, endPoint x: 226, endPoint y: 243, distance: 203.5
click at [219, 245] on app-calendar-viewport "woe 8 2/2 1 Baan don 9 3/3 2 Banen vri 10 zat 11 12/13 6 Banen zon 12 2/2 2 Ban…" at bounding box center [337, 80] width 674 height 673
